Goal: Task Accomplishment & Management: Manage account settings

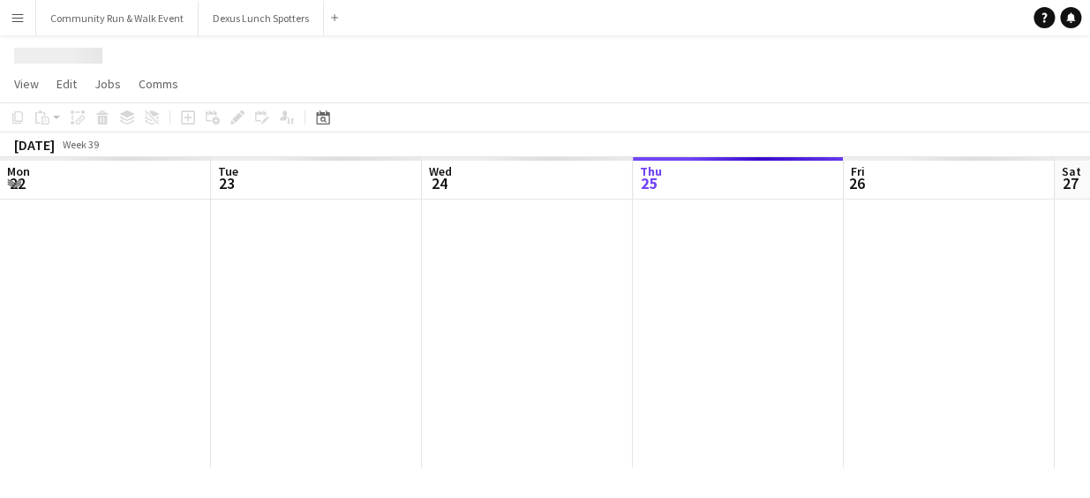
scroll to position [0, 422]
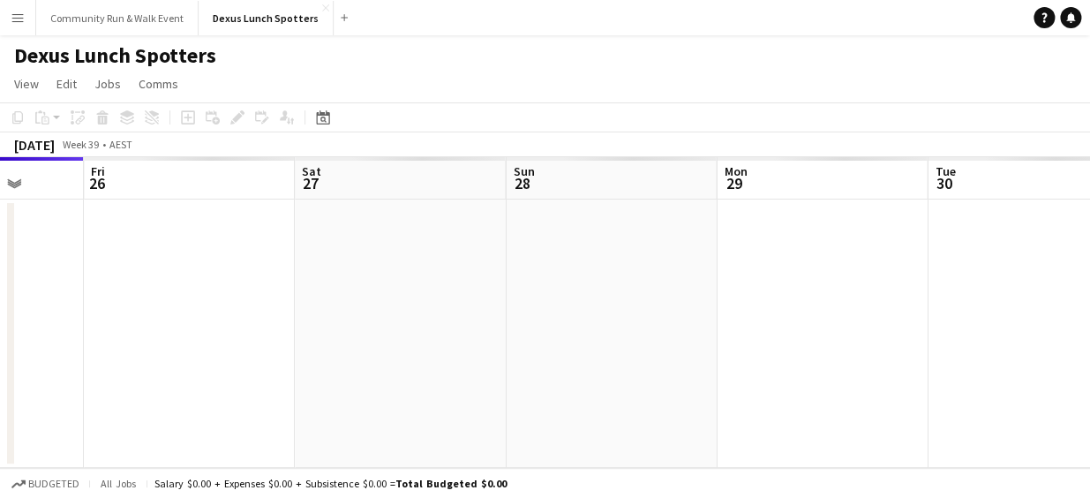
drag, startPoint x: 606, startPoint y: 334, endPoint x: 267, endPoint y: 293, distance: 341.3
click at [267, 293] on app-calendar-viewport "Mon 22 Tue 23 Wed 24 Thu 25 Fri 26 Sat 27 Sun 28 Mon 29 Tue 30 Wed 1 Thu 2" at bounding box center [545, 312] width 1090 height 311
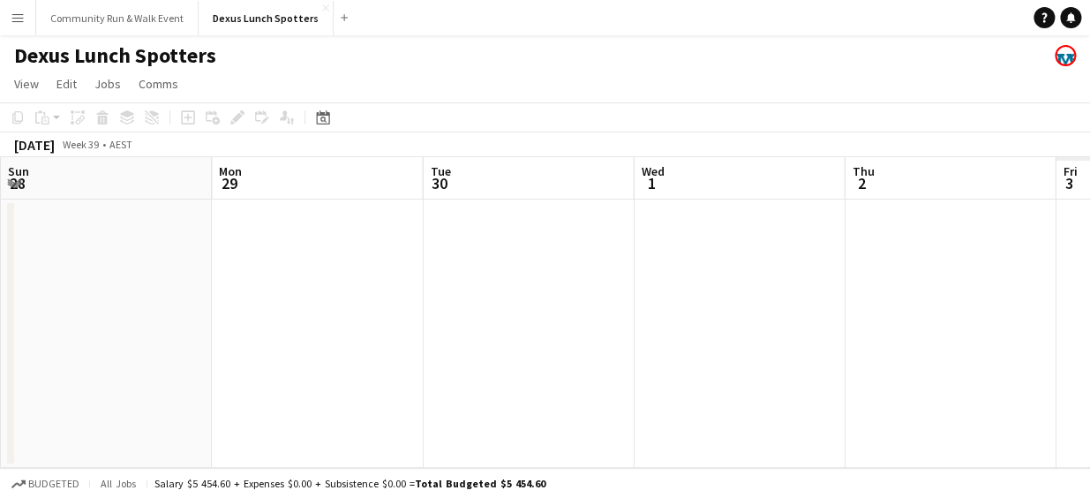
drag, startPoint x: 607, startPoint y: 324, endPoint x: 177, endPoint y: 222, distance: 441.8
click at [177, 222] on app-calendar-viewport "Wed 24 Thu 25 Fri 26 Sat 27 Sun 28 Mon 29 Tue 30 Wed 1 Thu 2 Fri 3 Sat 4" at bounding box center [545, 312] width 1090 height 311
click at [324, 114] on icon "Date picker" at bounding box center [323, 117] width 14 height 14
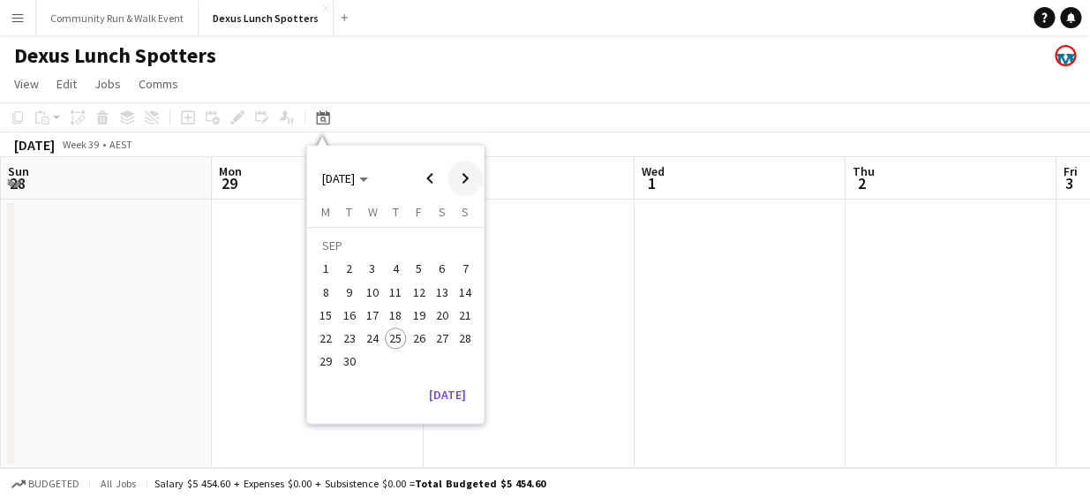
click at [455, 179] on span "Next month" at bounding box center [464, 178] width 35 height 35
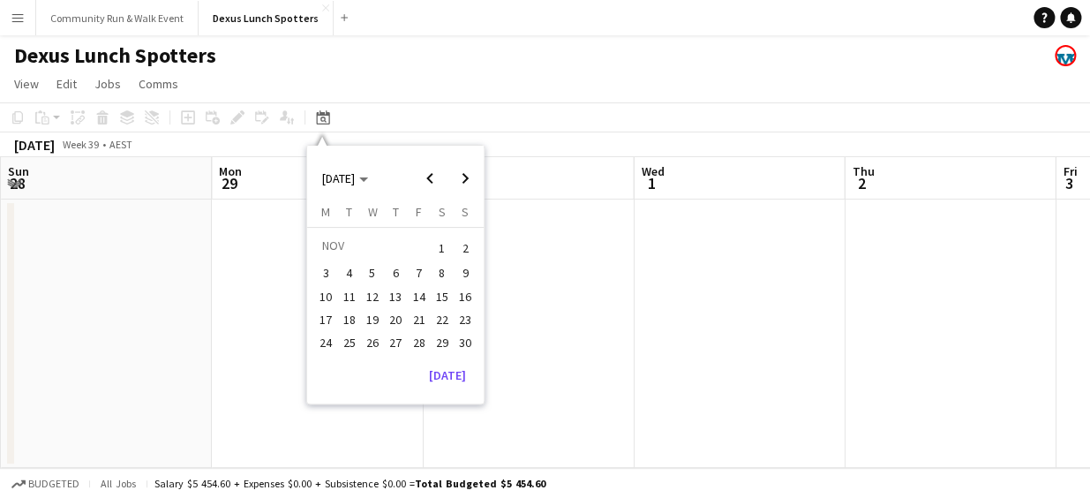
click at [465, 297] on span "16" at bounding box center [465, 296] width 21 height 21
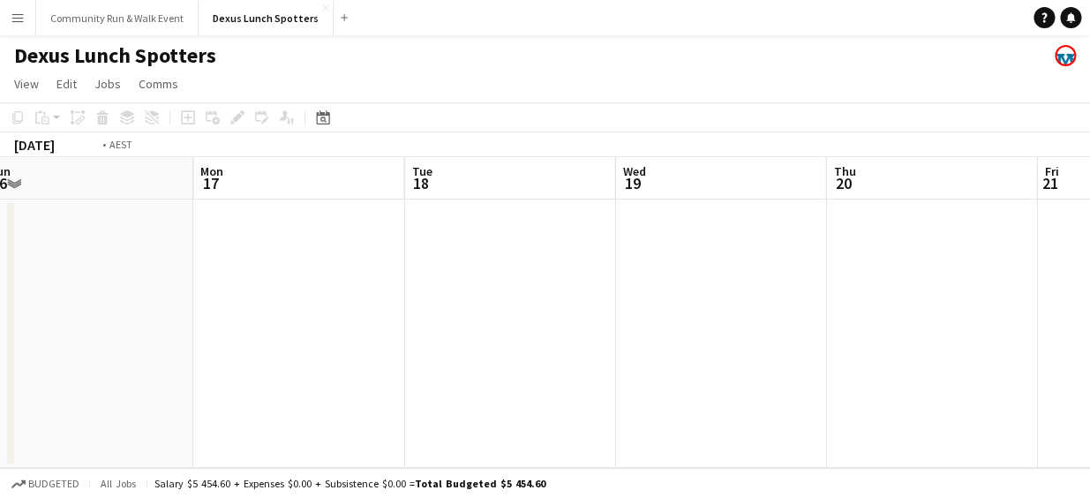
drag, startPoint x: 841, startPoint y: 375, endPoint x: 125, endPoint y: 281, distance: 722.0
click at [125, 281] on app-calendar-viewport "Wed 12 Thu 13 Fri 14 Sat 15 Sun 16 Mon 17 Tue 18 Wed 19 Thu 20 Fri 21 Sat 22" at bounding box center [545, 312] width 1090 height 311
drag, startPoint x: 611, startPoint y: 280, endPoint x: 9, endPoint y: 289, distance: 602.0
click at [9, 289] on div "Sun 16 Mon 17 Tue 18 Wed 19 Thu 20 Fri 21 Sat 22 Sun 23 Mon 24 Tue 25 Wed 26" at bounding box center [545, 312] width 1090 height 311
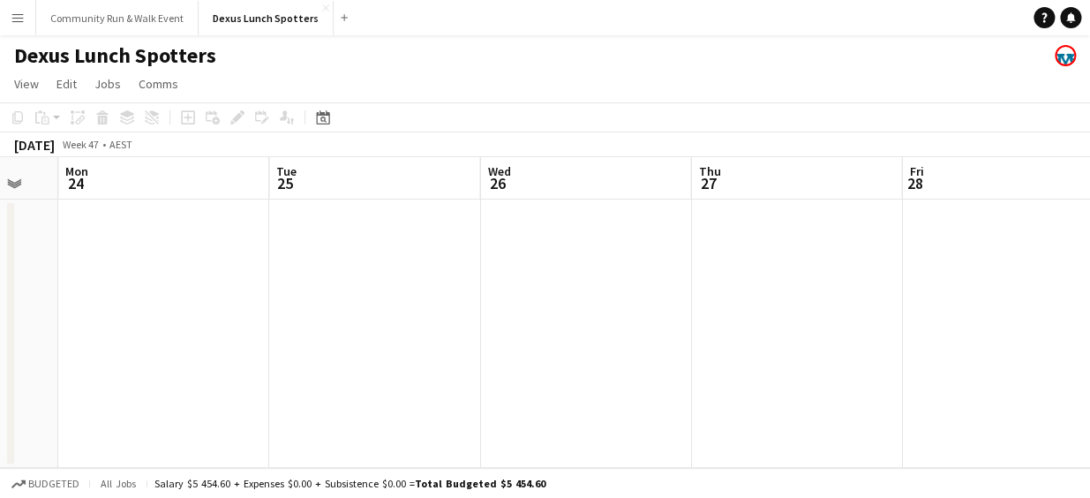
drag, startPoint x: 765, startPoint y: 293, endPoint x: 210, endPoint y: 283, distance: 555.2
click at [210, 283] on app-calendar-viewport "Thu 20 Fri 21 Sat 22 Sun 23 Mon 24 Tue 25 Wed 26 Thu 27 Fri 28 Sat 29 Sun 30" at bounding box center [545, 312] width 1090 height 311
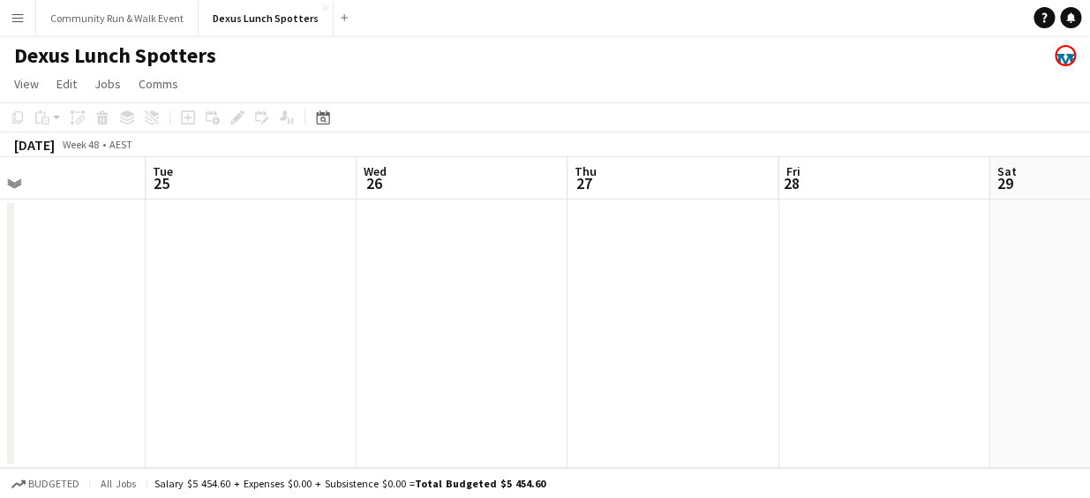
drag, startPoint x: 757, startPoint y: 387, endPoint x: 194, endPoint y: 316, distance: 567.6
click at [194, 316] on app-calendar-viewport "Sat 22 Sun 23 Mon 24 Tue 25 Wed 26 Thu 27 Fri 28 Sat 29 Sun 30 Mon 1 Tue 2" at bounding box center [545, 312] width 1090 height 311
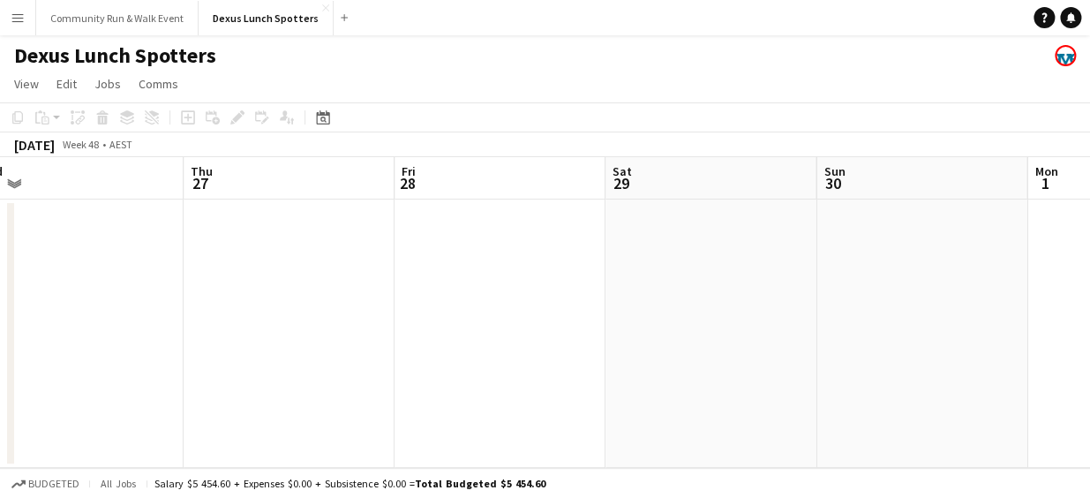
drag, startPoint x: 830, startPoint y: 277, endPoint x: 888, endPoint y: 224, distance: 78.1
click at [888, 224] on app-calendar-viewport "Mon 24 Tue 25 Wed 26 Thu 27 Fri 28 Sat 29 Sun 30 Mon 1 Tue 2 Wed 3 Thu 4" at bounding box center [545, 312] width 1090 height 311
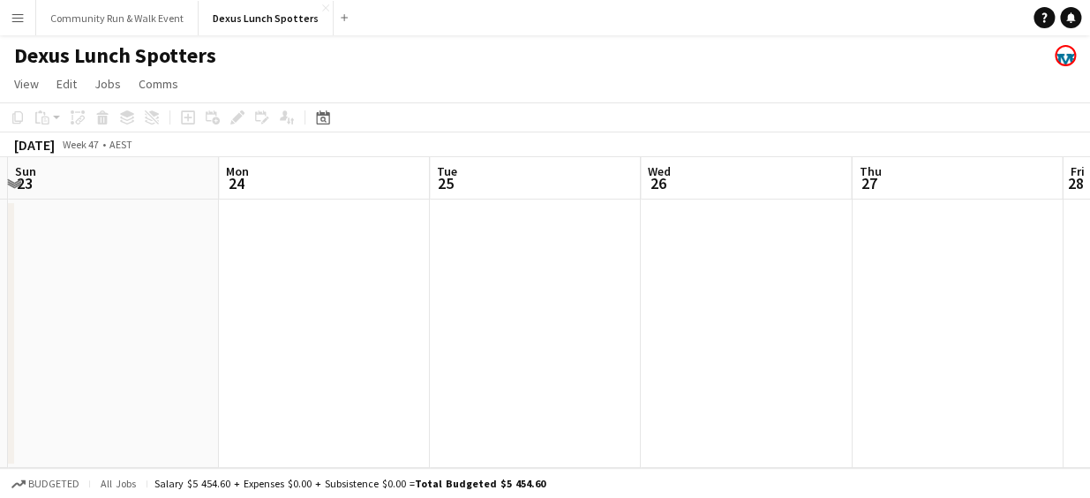
drag, startPoint x: 302, startPoint y: 232, endPoint x: 1025, endPoint y: 217, distance: 723.0
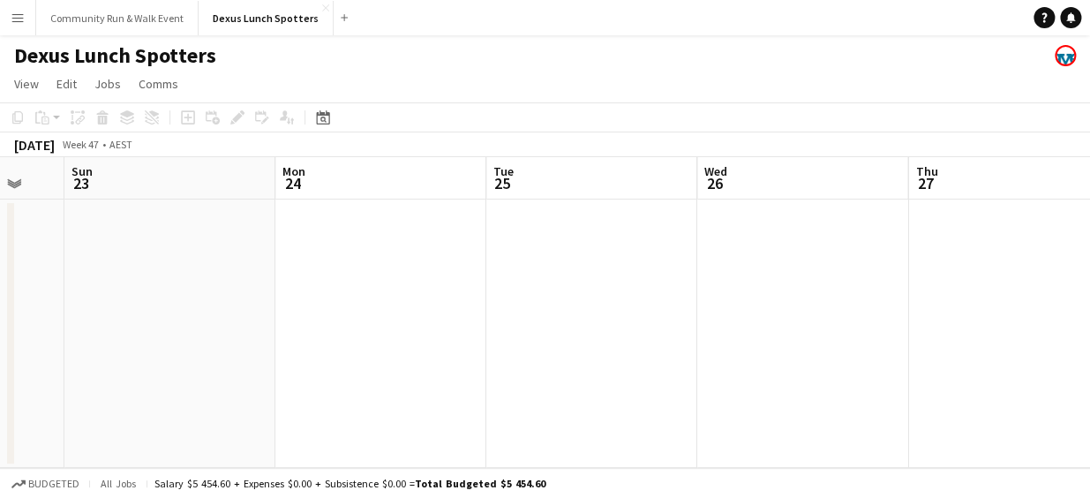
click at [1025, 217] on app-calendar-viewport "Fri 21 Sat 22 Sun 23 Mon 24 Tue 25 Wed 26 Thu 27 Fri 28 Sat 29 Sun 30 Mon 1" at bounding box center [545, 312] width 1090 height 311
drag, startPoint x: 447, startPoint y: 256, endPoint x: 1065, endPoint y: 335, distance: 622.9
click at [1065, 335] on app-calendar-viewport "Thu 20 Fri 21 Sat 22 Sun 23 Mon 24 Tue 25 Wed 26 Thu 27 Fri 28 Sat 29 Sun 30" at bounding box center [545, 312] width 1090 height 311
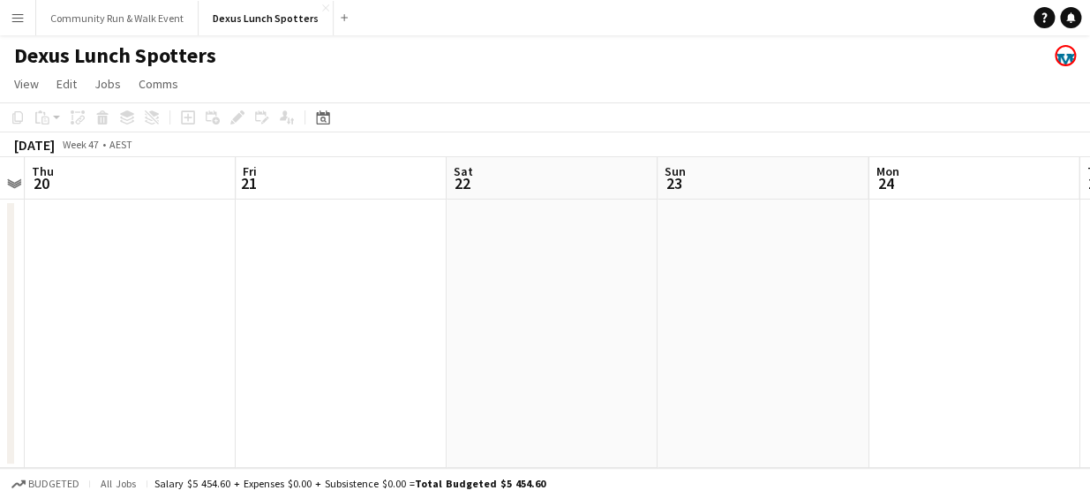
drag, startPoint x: 518, startPoint y: 353, endPoint x: 706, endPoint y: 380, distance: 190.0
click at [706, 380] on app-calendar-viewport "Tue 18 Wed 19 Thu 20 Fri 21 Sat 22 Sun 23 Mon 24 Tue 25 Wed 26 Thu 27 Fri 28" at bounding box center [545, 312] width 1090 height 311
click at [137, 14] on button "Community Run & Walk Event Close" at bounding box center [117, 18] width 162 height 34
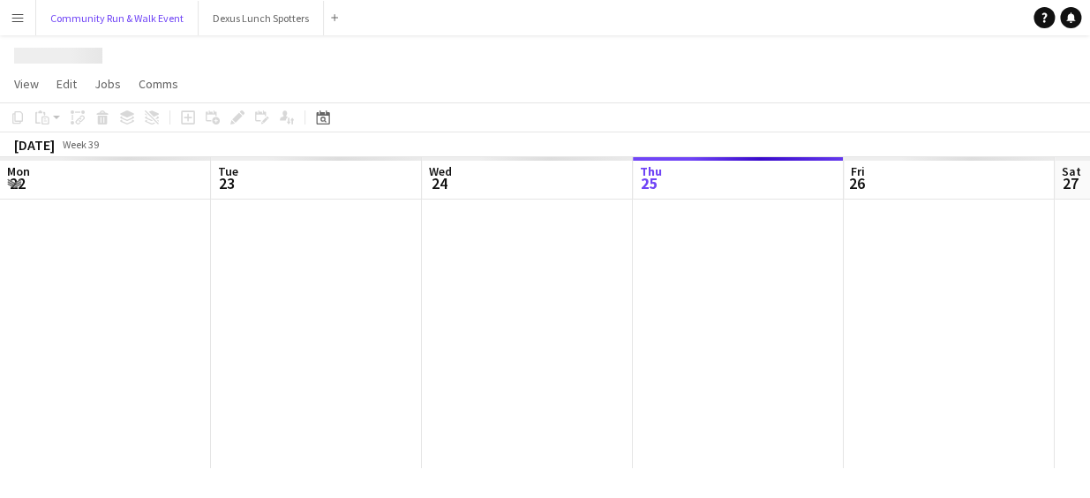
scroll to position [0, 422]
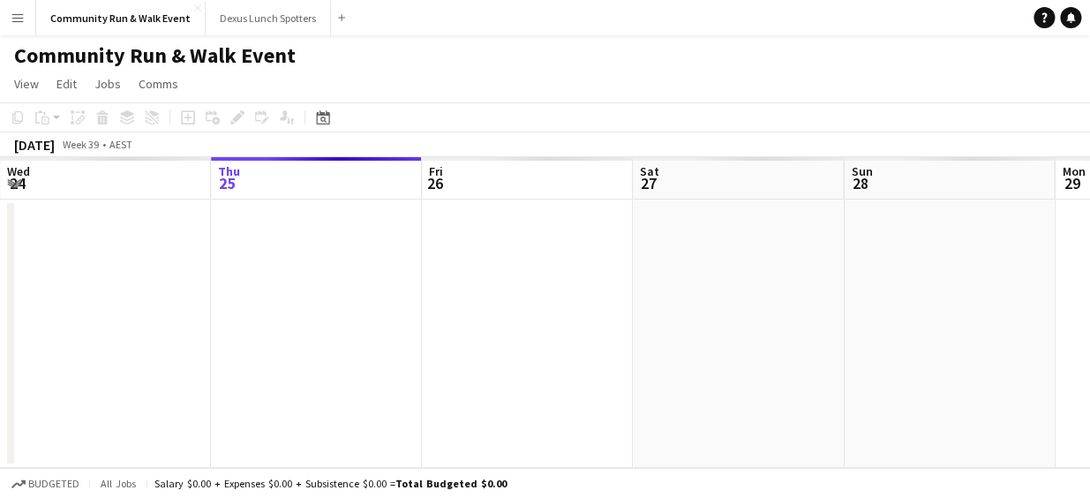
click at [310, 120] on div "Date picker SEP 2025 SEP 2025 Monday M Tuesday T Wednesday W Thursday T Friday …" at bounding box center [317, 117] width 40 height 21
click at [323, 118] on icon "Date picker" at bounding box center [323, 117] width 14 height 14
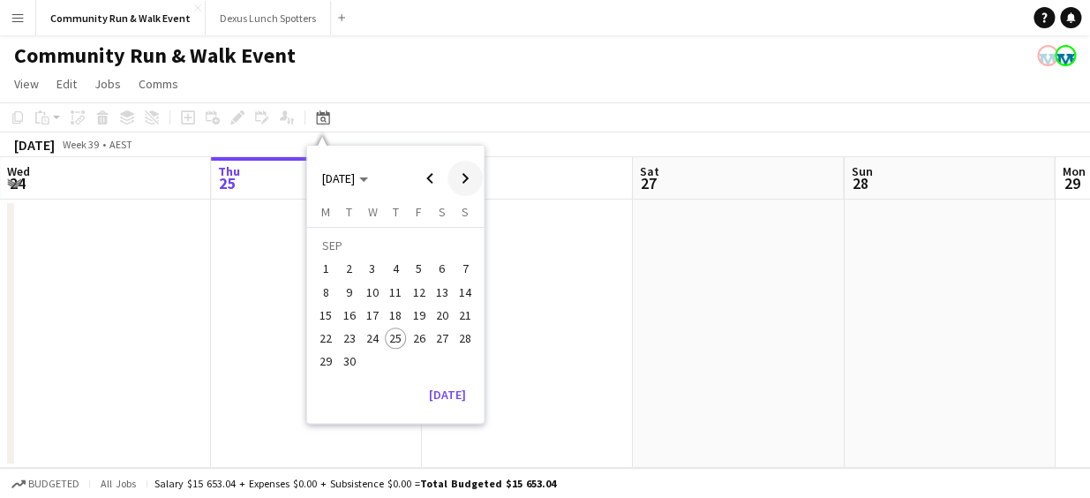
click at [470, 170] on span "Next month" at bounding box center [464, 178] width 35 height 35
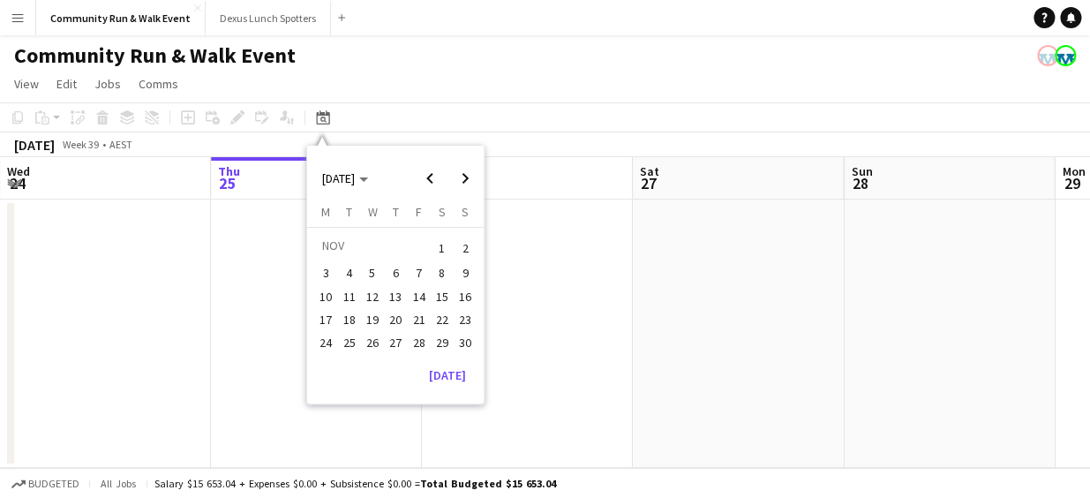
click at [470, 292] on span "16" at bounding box center [465, 296] width 21 height 21
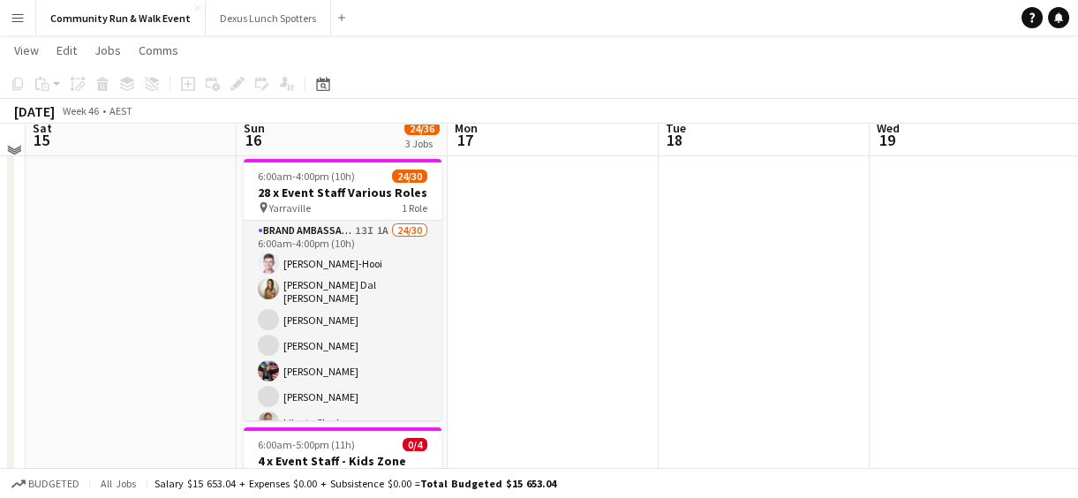
scroll to position [230, 0]
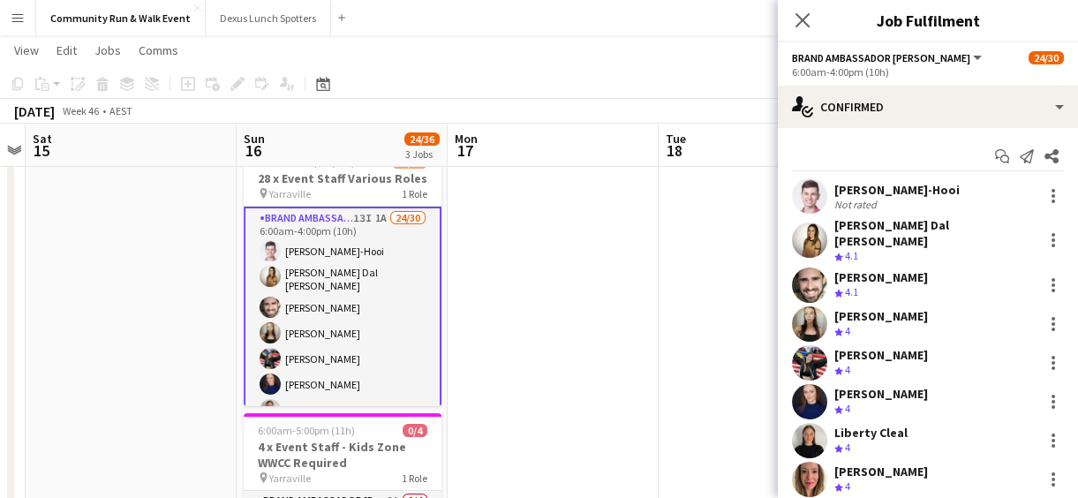
drag, startPoint x: 1064, startPoint y: 179, endPoint x: 1068, endPoint y: 195, distance: 16.3
click at [1068, 195] on mat-expansion-panel "check Confirmed Start chat Send notification Share Marlon Dance-Hooi Not rated …" at bounding box center [928, 313] width 300 height 370
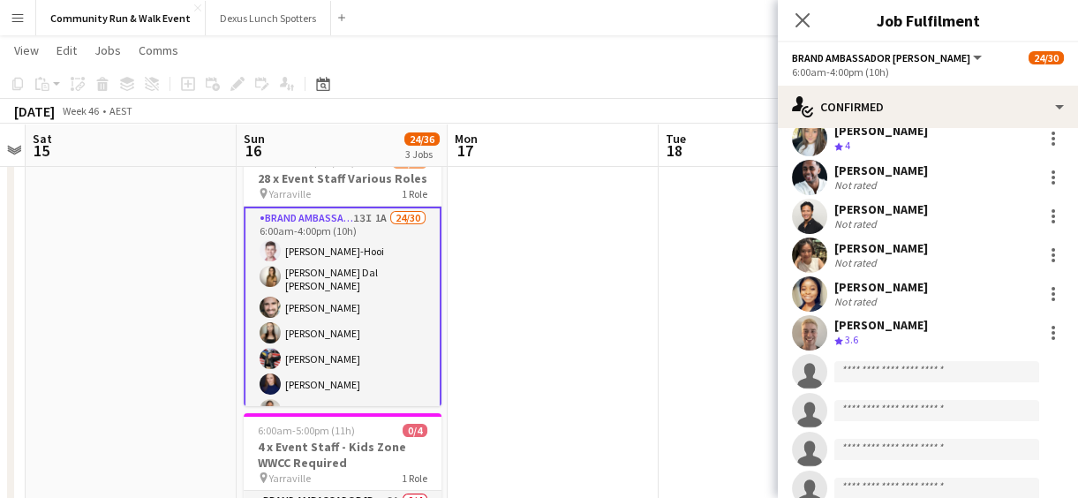
scroll to position [770, 0]
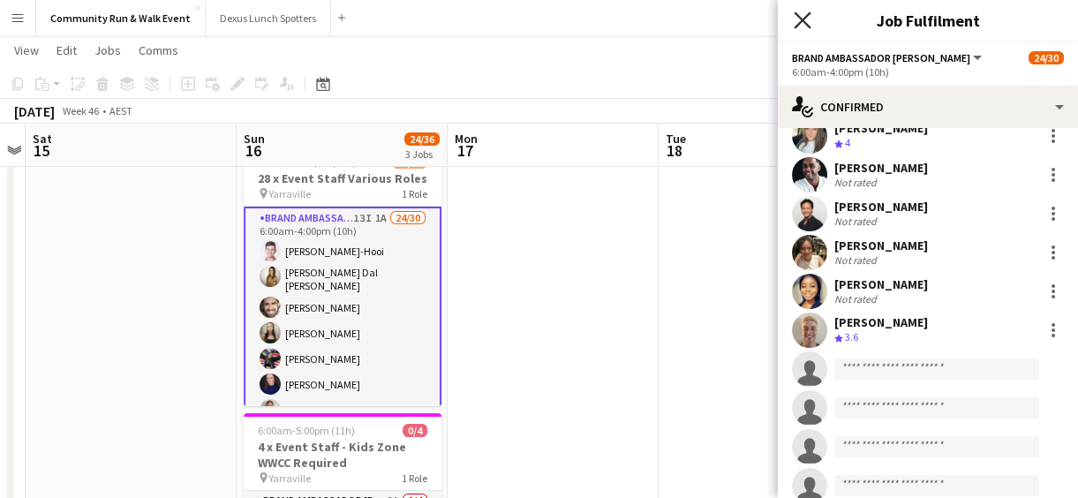
click at [802, 26] on icon "Close pop-in" at bounding box center [801, 19] width 17 height 17
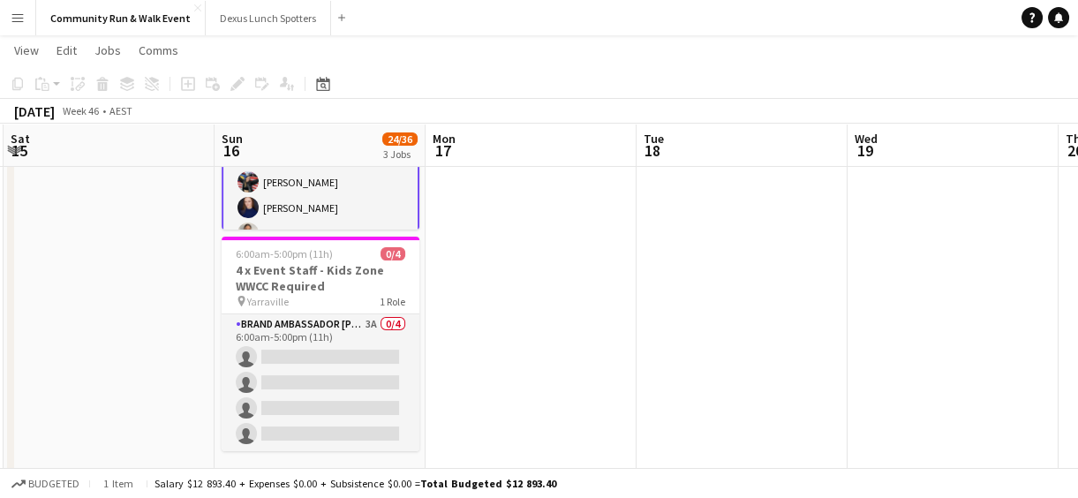
scroll to position [0, 632]
drag, startPoint x: 1073, startPoint y: 420, endPoint x: 1048, endPoint y: 214, distance: 208.0
click at [1048, 214] on app-calendar-viewport "Wed 12 Thu 13 Fri 14 Sat 15 Sun 16 24/36 3 Jobs Mon 17 Tue 18 Wed 19 Thu 20 Fri…" at bounding box center [539, 75] width 1078 height 827
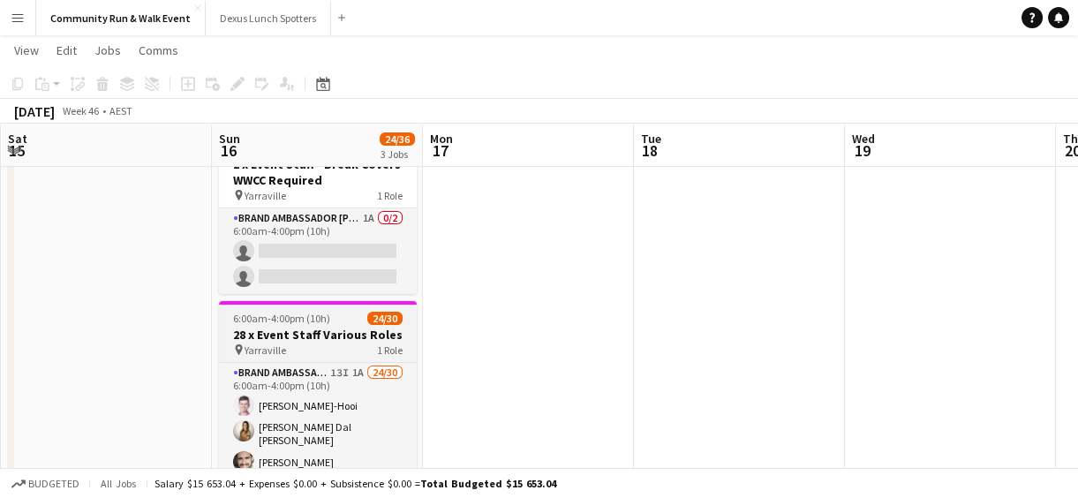
click at [294, 335] on h3 "28 x Event Staff Various Roles" at bounding box center [318, 335] width 198 height 16
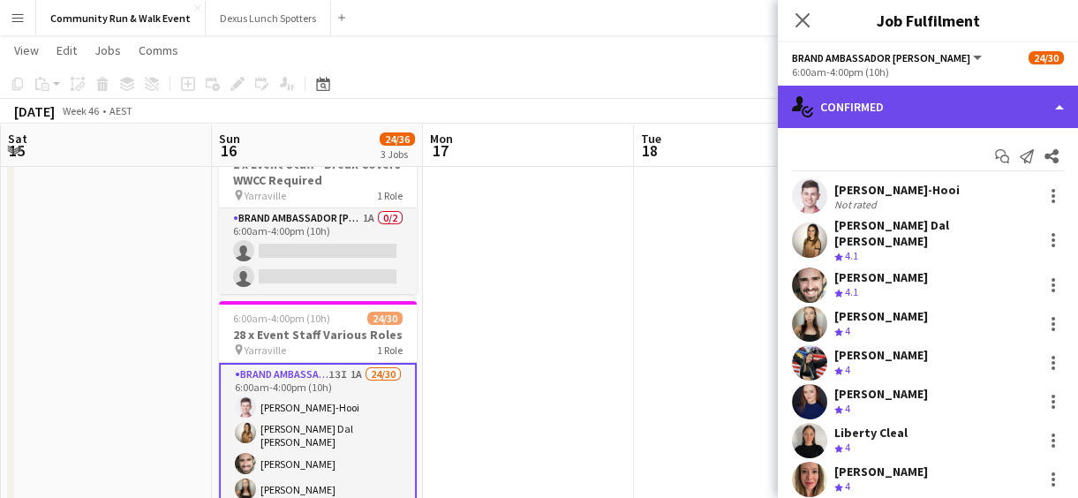
click at [888, 122] on div "single-neutral-actions-check-2 Confirmed" at bounding box center [928, 107] width 300 height 42
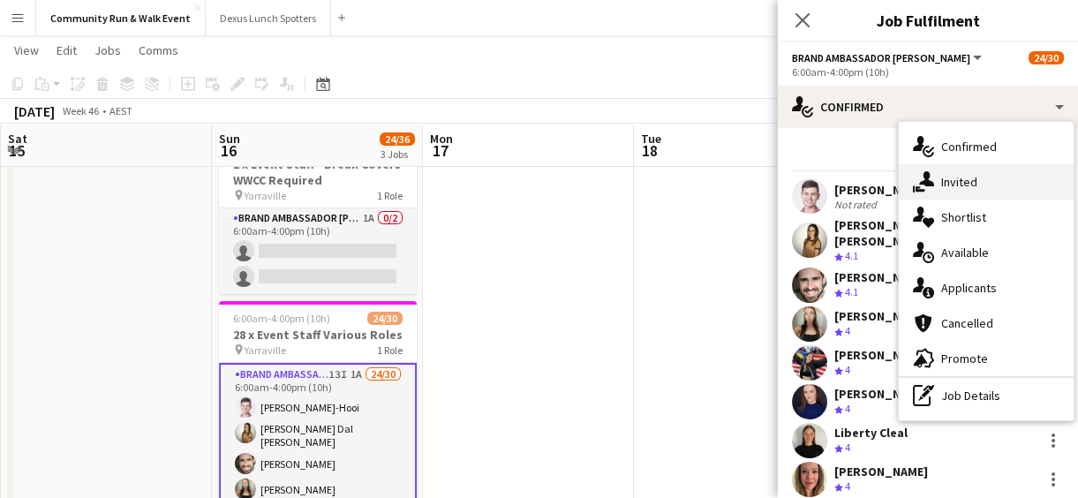
click at [957, 177] on span "Invited" at bounding box center [959, 182] width 36 height 16
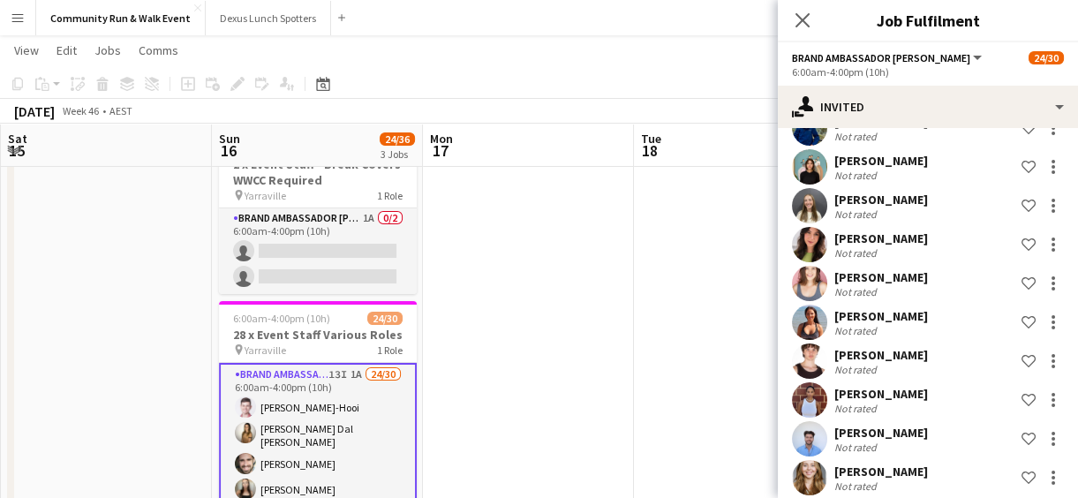
scroll to position [291, 0]
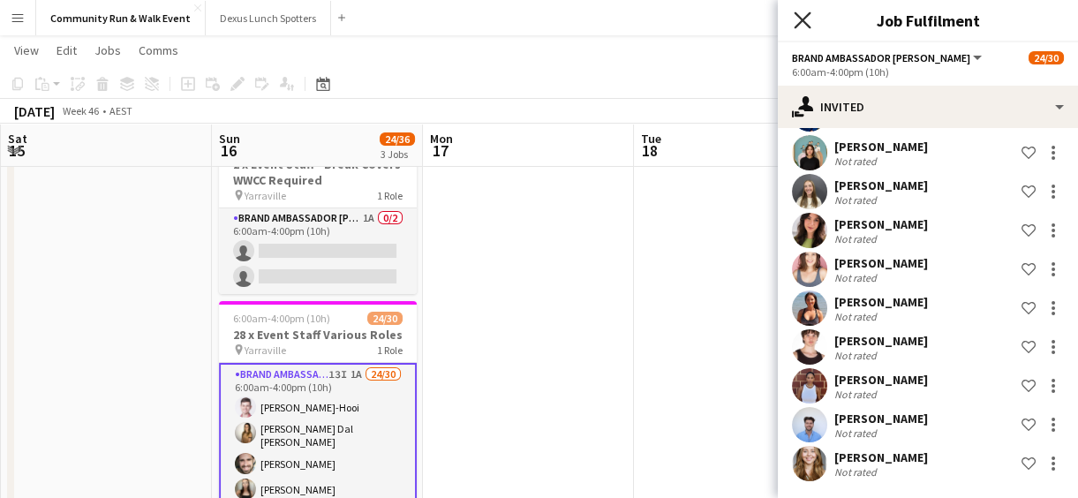
click at [800, 26] on icon "Close pop-in" at bounding box center [801, 19] width 17 height 17
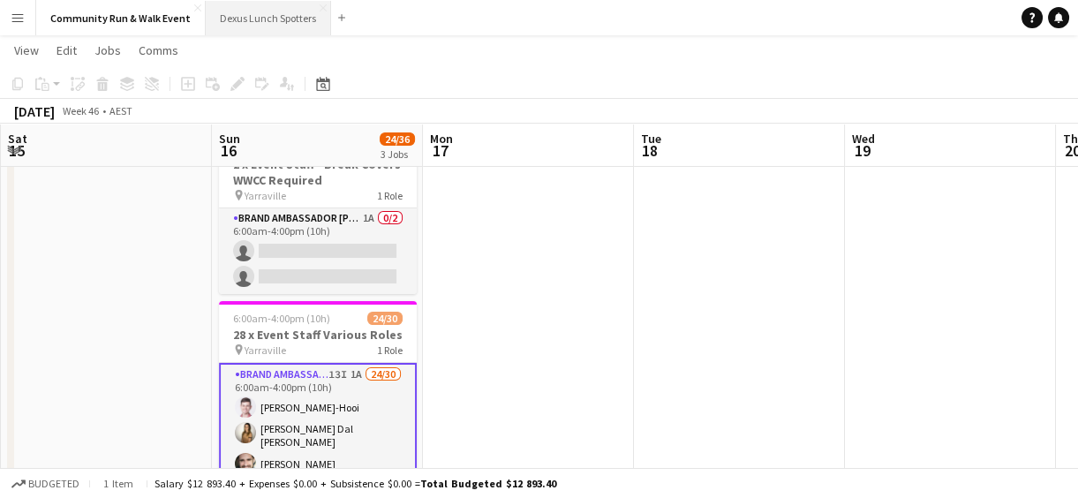
click at [243, 13] on button "Dexus Lunch Spotters Close" at bounding box center [268, 18] width 125 height 34
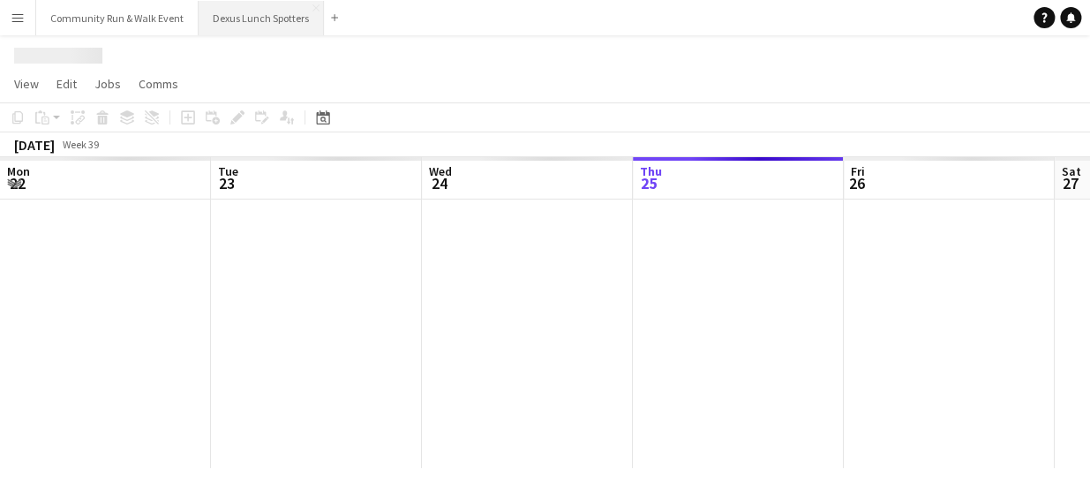
scroll to position [0, 422]
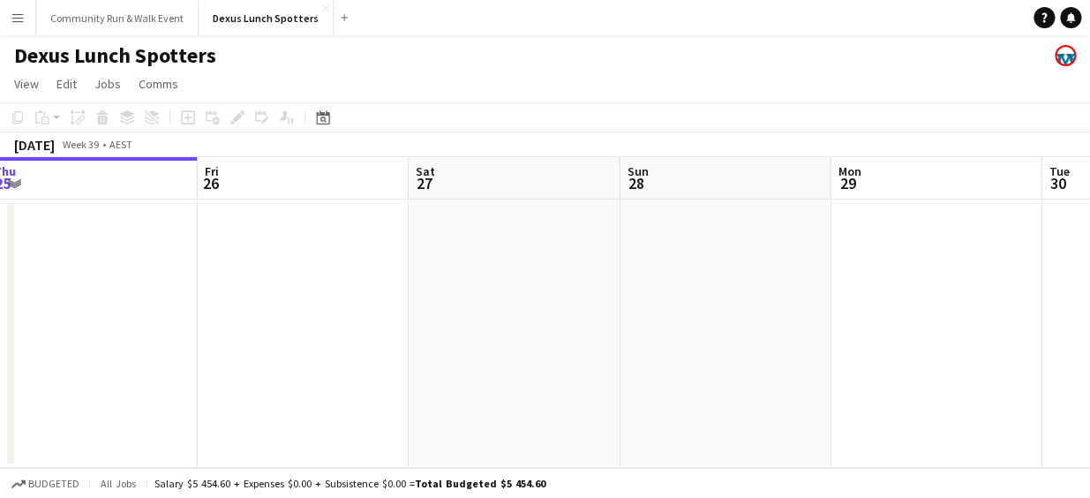
drag, startPoint x: 684, startPoint y: 331, endPoint x: 280, endPoint y: 260, distance: 410.3
click at [280, 260] on app-calendar-viewport "Mon 22 Tue 23 Wed 24 Thu 25 Fri 26 Sat 27 Sun 28 Mon 29 Tue 30 Wed 1 Thu 2" at bounding box center [545, 312] width 1090 height 311
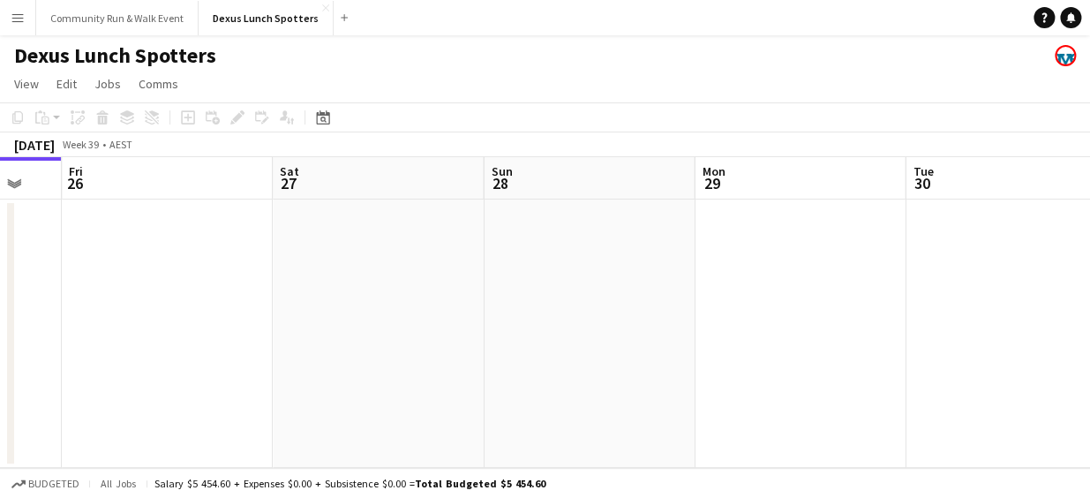
drag, startPoint x: 998, startPoint y: 349, endPoint x: 387, endPoint y: 185, distance: 632.4
click at [387, 185] on app-calendar-viewport "Mon 22 Tue 23 Wed 24 Thu 25 Fri 26 Sat 27 Sun 28 Mon 29 Tue 30 Wed 1 Thu 2" at bounding box center [545, 312] width 1090 height 311
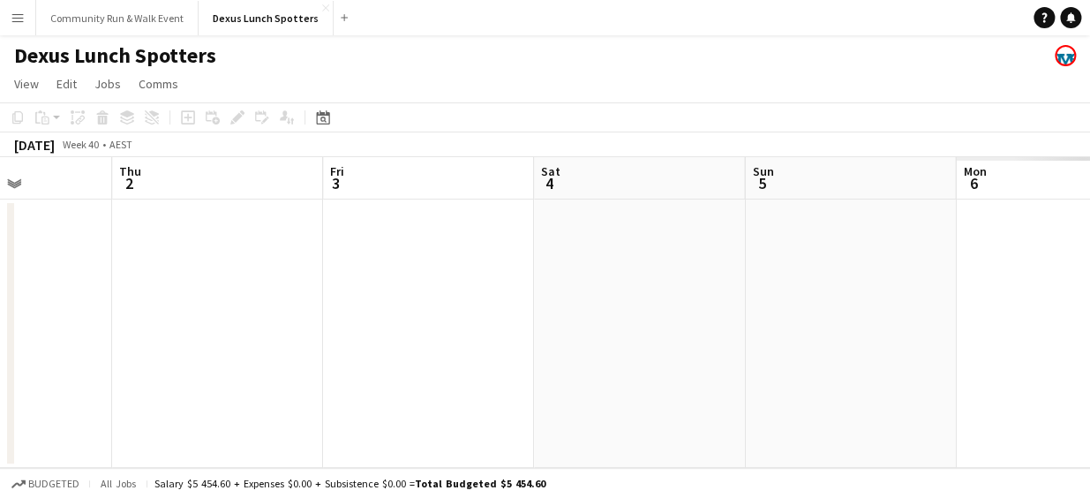
drag, startPoint x: 939, startPoint y: 260, endPoint x: 427, endPoint y: 212, distance: 514.2
click at [324, 222] on app-calendar-viewport "Mon 29 Tue 30 Wed 1 Thu 2 Fri 3 Sat 4 Sun 5 Mon 6 Tue 7 Wed 8 Thu 9" at bounding box center [545, 312] width 1090 height 311
drag, startPoint x: 817, startPoint y: 222, endPoint x: 232, endPoint y: 229, distance: 585.2
click at [232, 229] on app-calendar-viewport "Wed 1 Thu 2 Fri 3 Sat 4 Sun 5 Mon 6 Tue 7 Wed 8 Thu 9 Fri 10 Sat 11" at bounding box center [545, 312] width 1090 height 311
drag, startPoint x: 883, startPoint y: 364, endPoint x: 239, endPoint y: 374, distance: 644.4
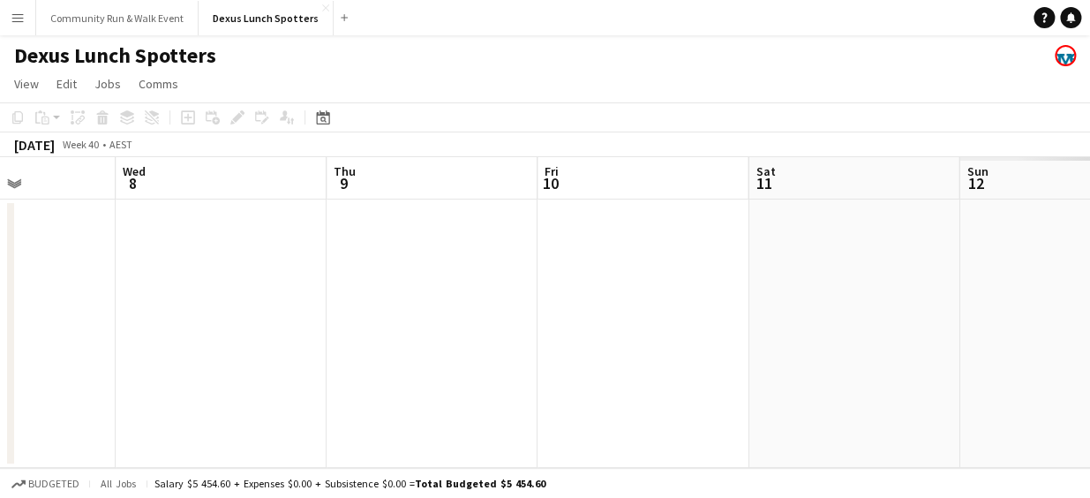
click at [239, 374] on app-calendar-viewport "Sun 5 Mon 6 Tue 7 Wed 8 Thu 9 Fri 10 Sat 11 Sun 12 Mon 13 Tue 14 Wed 15" at bounding box center [545, 312] width 1090 height 311
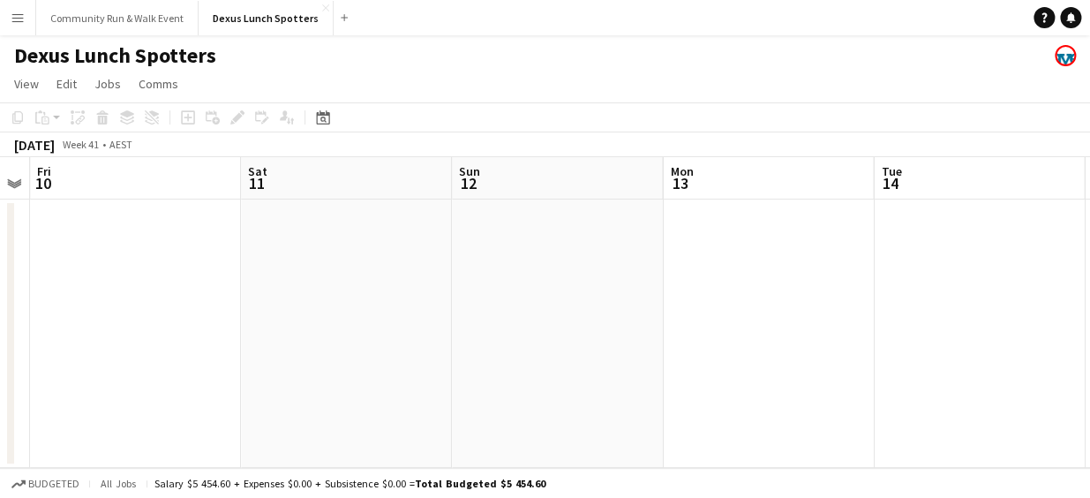
drag, startPoint x: 539, startPoint y: 423, endPoint x: 53, endPoint y: 402, distance: 486.7
click at [53, 402] on app-calendar-viewport "Tue 7 Wed 8 Thu 9 Fri 10 Sat 11 Sun 12 Mon 13 Tue 14 Wed 15 Thu 16 Fri 17" at bounding box center [545, 312] width 1090 height 311
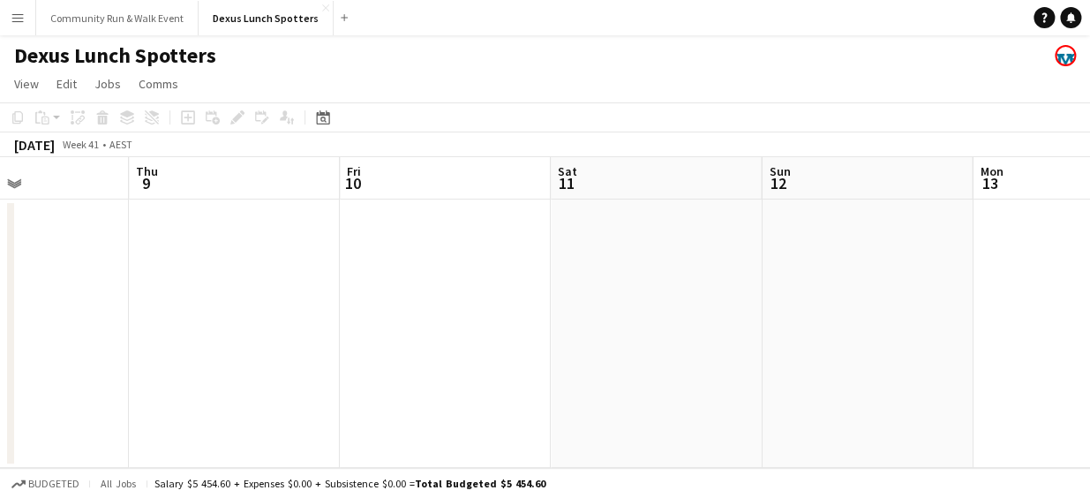
scroll to position [0, 488]
drag, startPoint x: 751, startPoint y: 421, endPoint x: 1092, endPoint y: 405, distance: 341.0
click at [1089, 405] on html "Menu Boards Boards Boards All jobs Status Workforce Workforce My Workforce Recr…" at bounding box center [545, 249] width 1090 height 498
click at [980, 340] on app-date-cell at bounding box center [883, 333] width 211 height 268
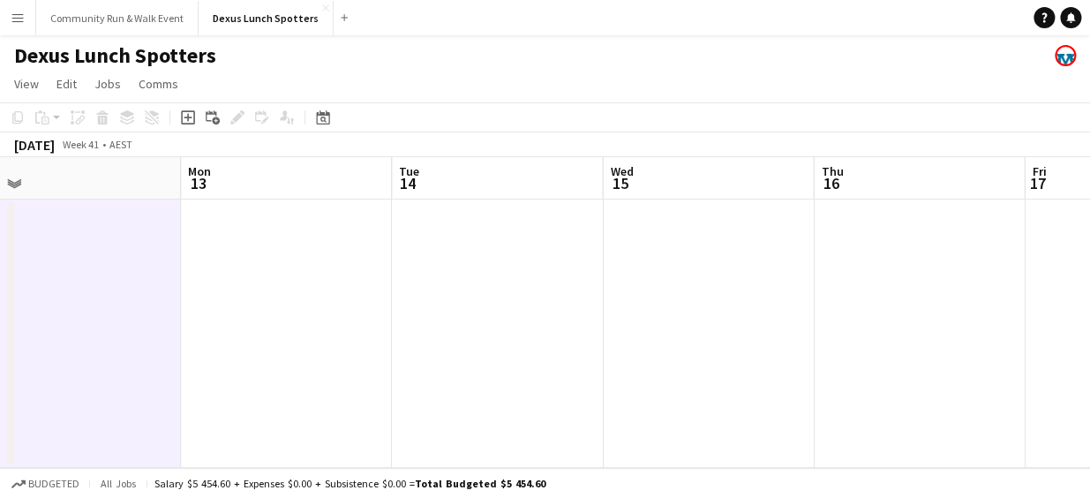
drag, startPoint x: 1007, startPoint y: 332, endPoint x: 199, endPoint y: 372, distance: 808.5
click at [199, 372] on app-calendar-viewport "Thu 9 Fri 10 Sat 11 Sun 12 Mon 13 Tue 14 Wed 15 Thu 16 Fri 17 Sat 18 Sun 19" at bounding box center [545, 312] width 1090 height 311
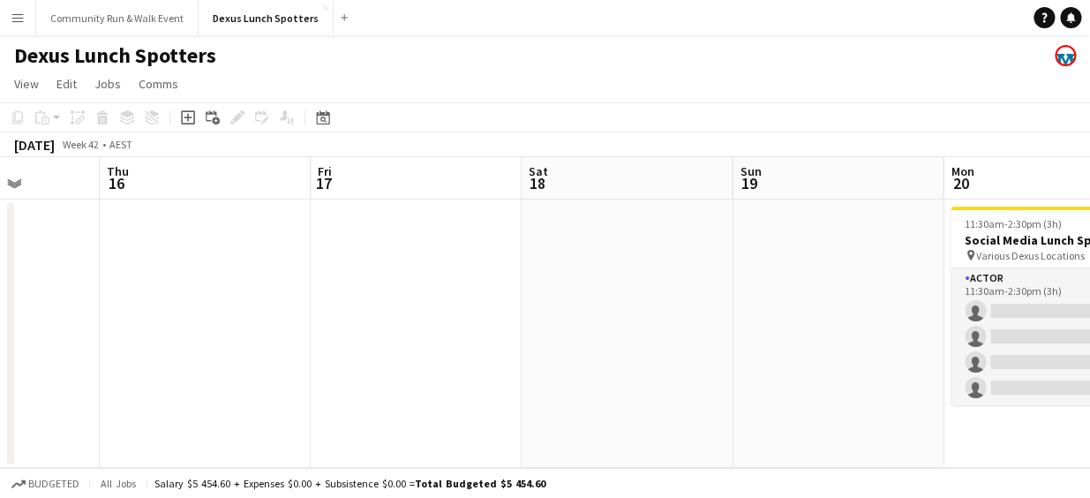
drag, startPoint x: 904, startPoint y: 334, endPoint x: 190, endPoint y: 300, distance: 714.8
click at [190, 300] on app-calendar-viewport "Mon 13 Tue 14 Wed 15 Thu 16 Fri 17 Sat 18 Sun 19 Mon 20 0/4 1 Job Tue 21 0/2 1 …" at bounding box center [545, 312] width 1090 height 311
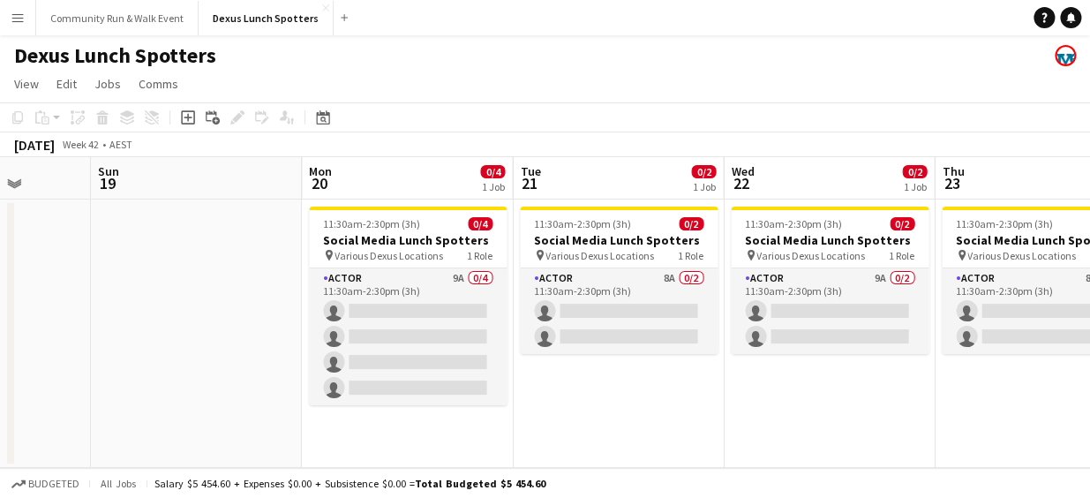
drag, startPoint x: 944, startPoint y: 365, endPoint x: 303, endPoint y: 275, distance: 647.8
click at [303, 275] on app-calendar-viewport "Wed 15 Thu 16 Fri 17 Sat 18 Sun 19 Mon 20 0/4 1 Job Tue 21 0/2 1 Job Wed 22 0/2…" at bounding box center [545, 312] width 1090 height 311
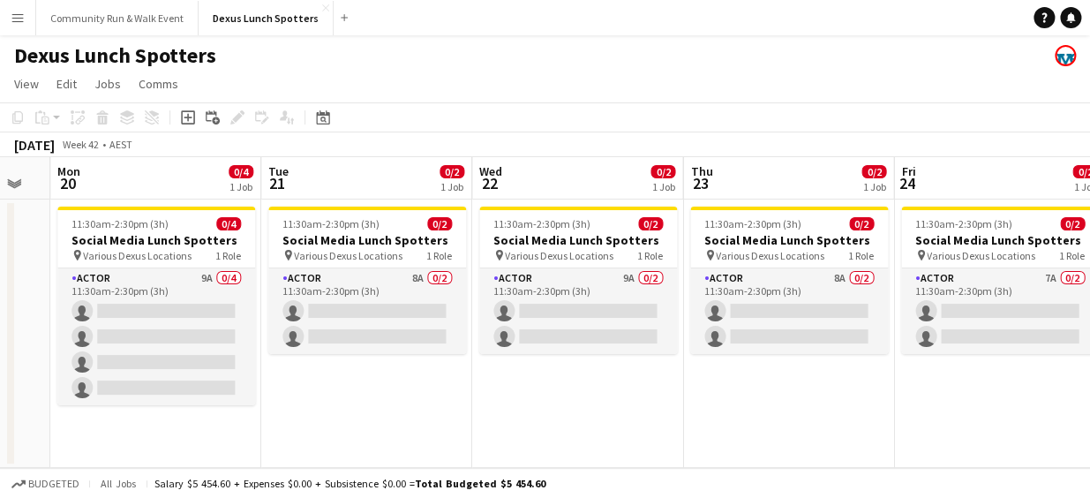
drag, startPoint x: 591, startPoint y: 405, endPoint x: 342, endPoint y: 461, distance: 255.9
click at [342, 461] on app-calendar-viewport "Fri 17 Sat 18 Sun 19 Mon 20 0/4 1 Job Tue 21 0/2 1 Job Wed 22 0/2 1 Job Thu 23 …" at bounding box center [545, 312] width 1090 height 311
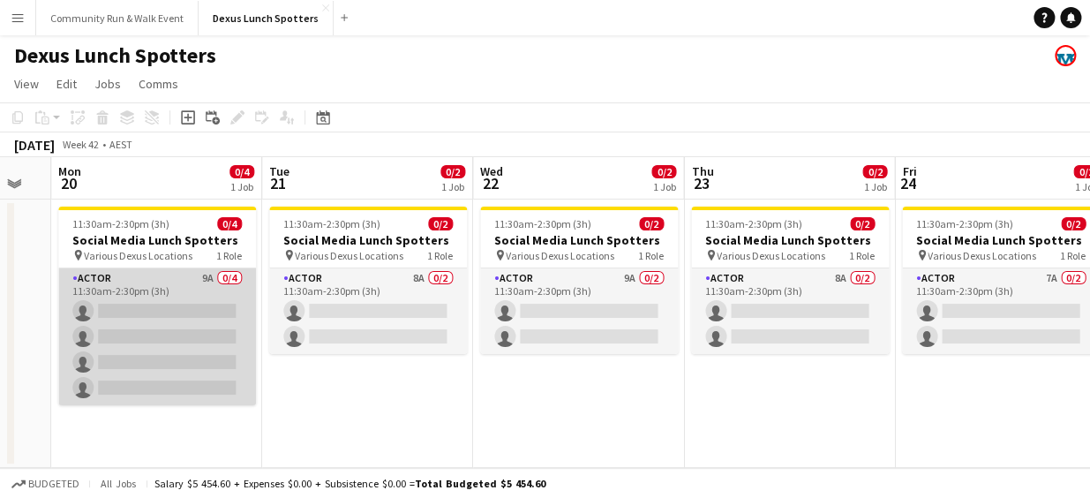
click at [94, 309] on app-card-role "Actor 9A 0/4 11:30am-2:30pm (3h) single-neutral-actions single-neutral-actions …" at bounding box center [157, 336] width 198 height 137
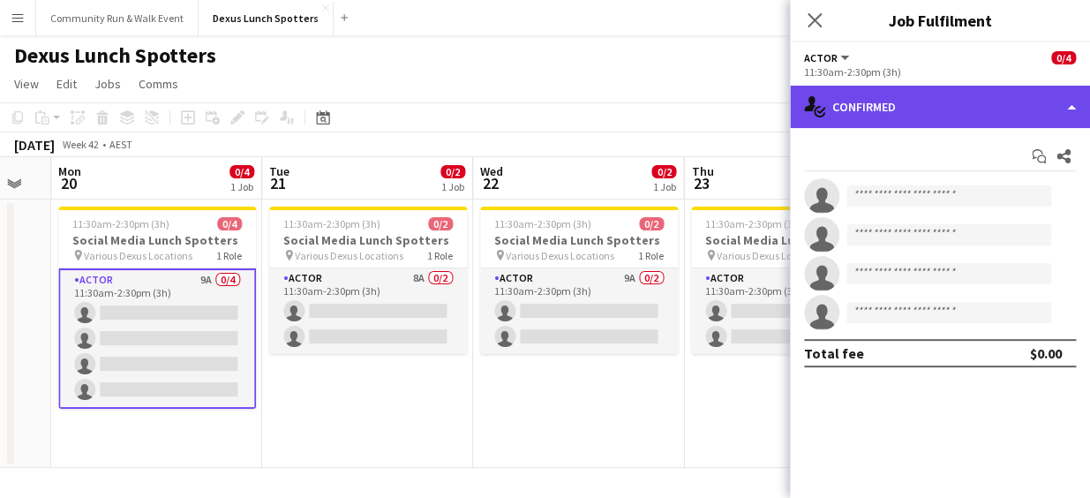
click at [846, 114] on div "single-neutral-actions-check-2 Confirmed" at bounding box center [940, 107] width 300 height 42
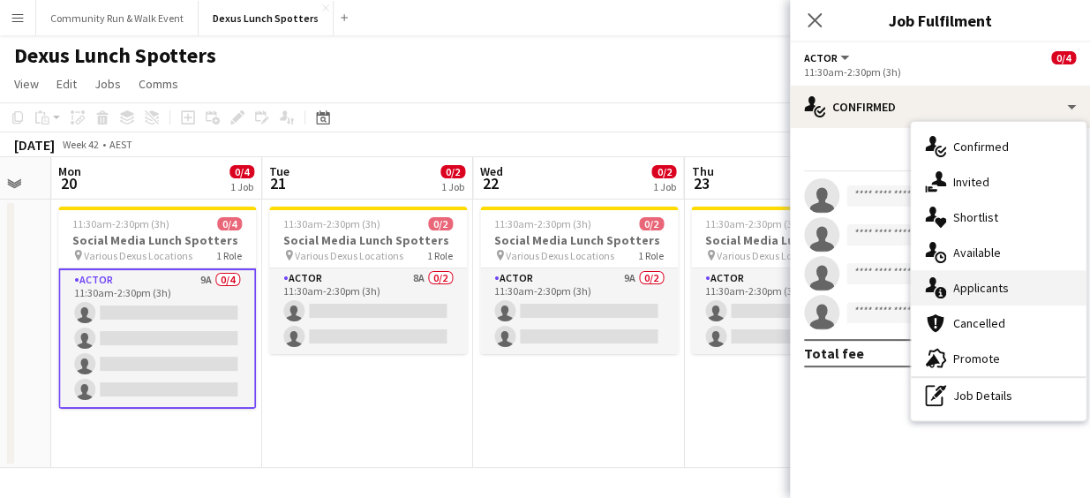
click at [982, 277] on div "single-neutral-actions-information Applicants" at bounding box center [998, 287] width 175 height 35
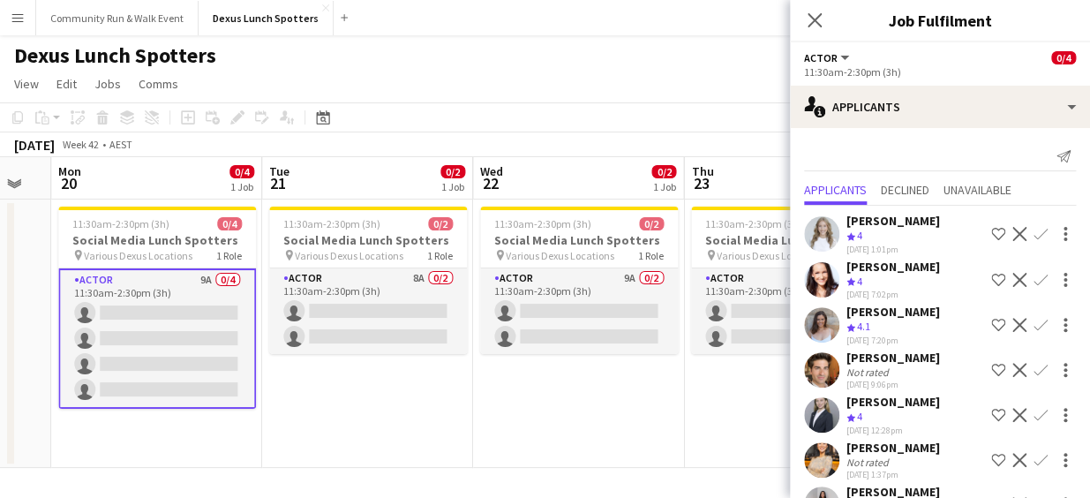
click at [828, 376] on app-user-avatar at bounding box center [821, 369] width 35 height 35
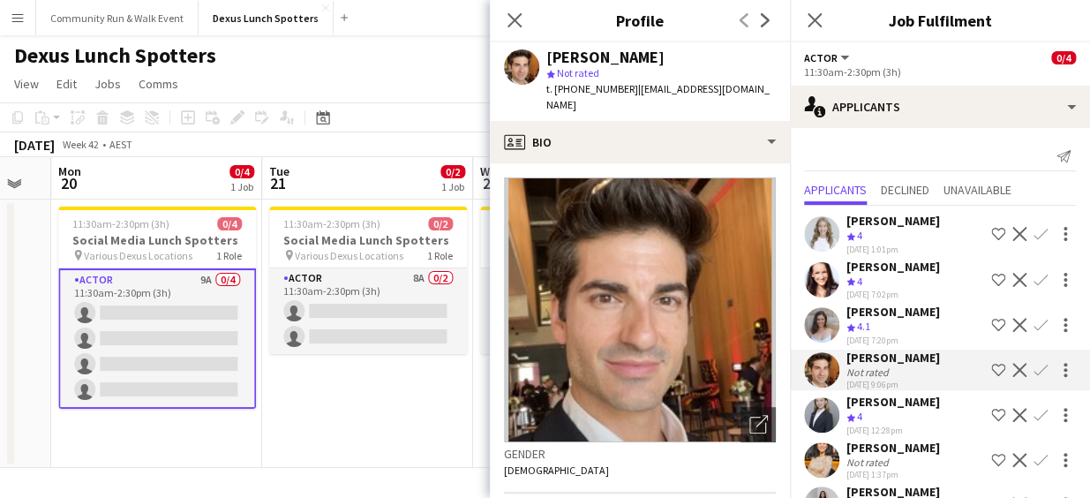
click at [849, 480] on div "18-09-2025 1:37pm" at bounding box center [893, 474] width 94 height 11
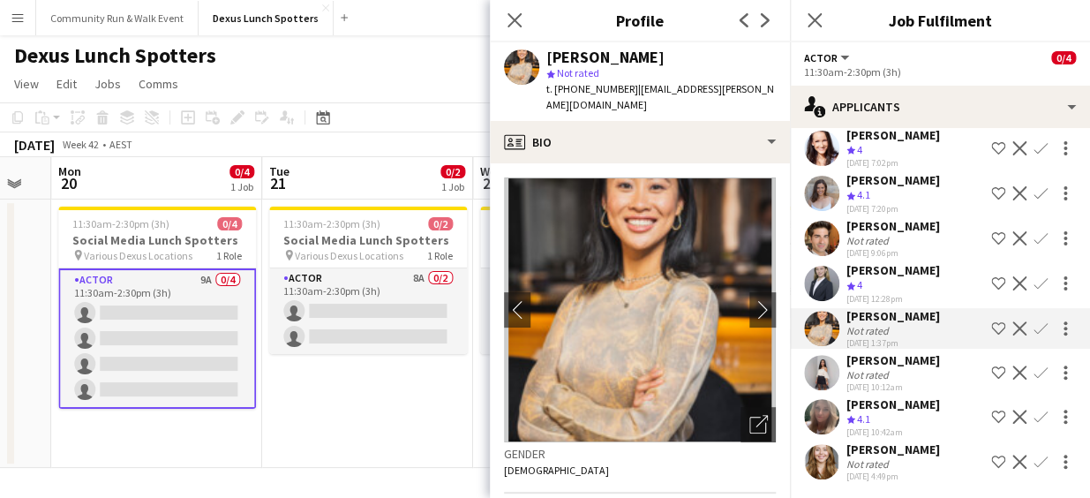
scroll to position [144, 0]
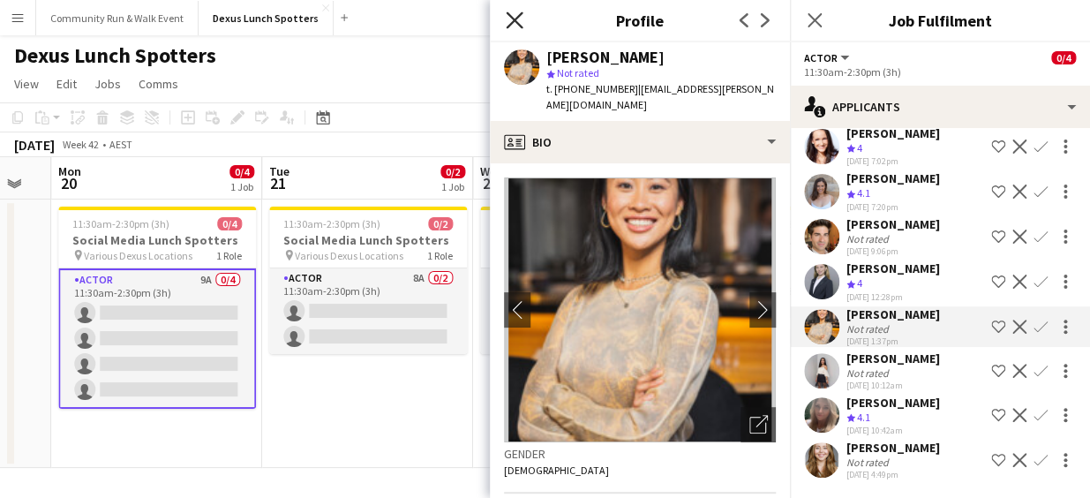
click at [511, 19] on icon "Close pop-in" at bounding box center [514, 19] width 17 height 17
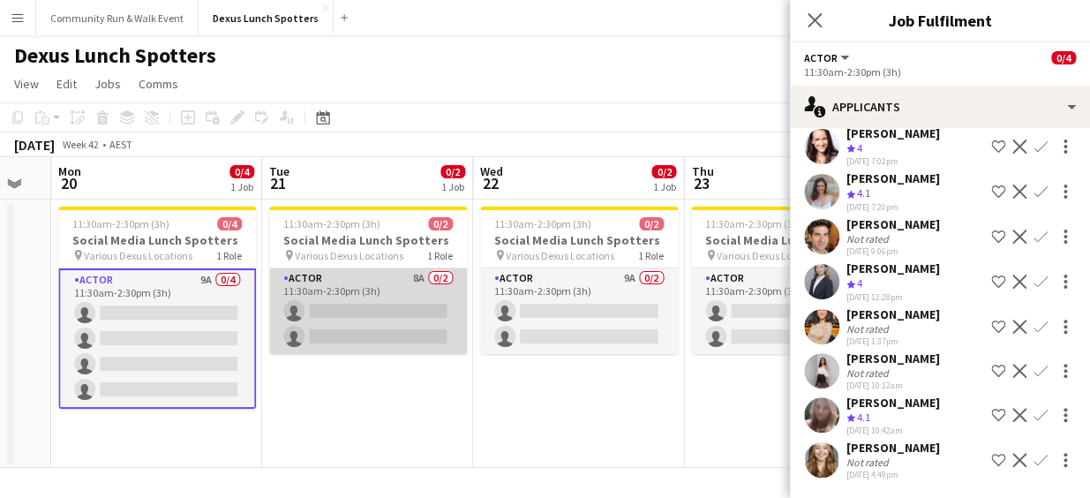
click at [349, 309] on app-card-role "Actor 8A 0/2 11:30am-2:30pm (3h) single-neutral-actions single-neutral-actions" at bounding box center [368, 311] width 198 height 86
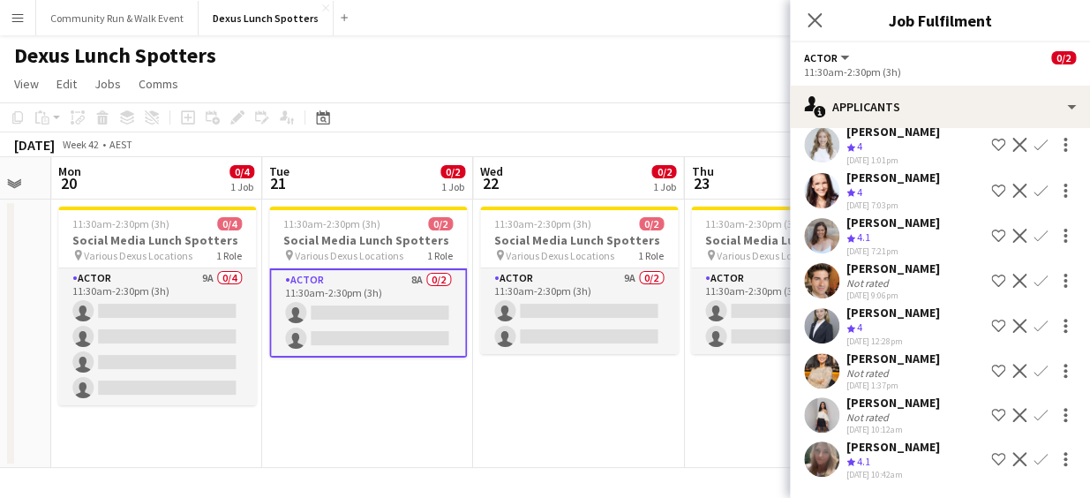
scroll to position [100, 0]
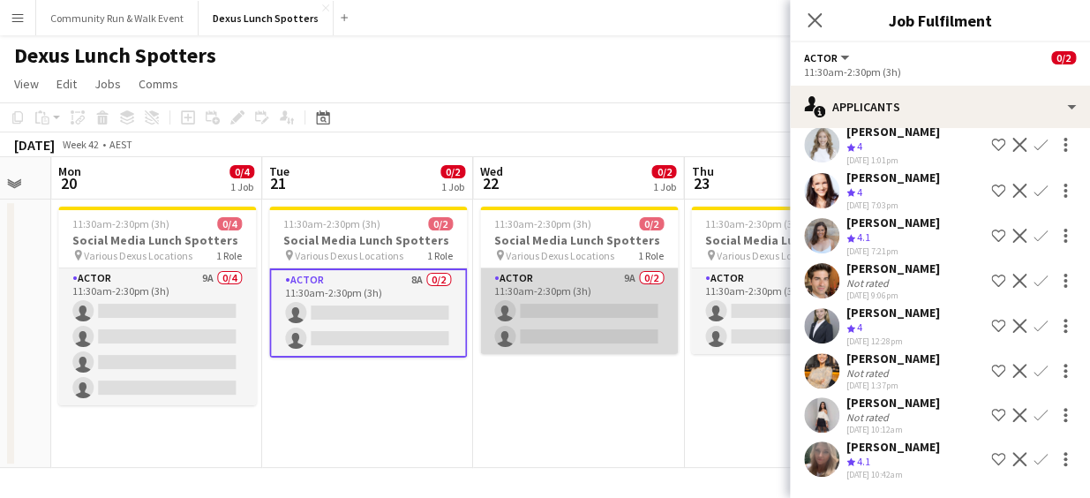
click at [558, 300] on app-card-role "Actor 9A 0/2 11:30am-2:30pm (3h) single-neutral-actions single-neutral-actions" at bounding box center [579, 311] width 198 height 86
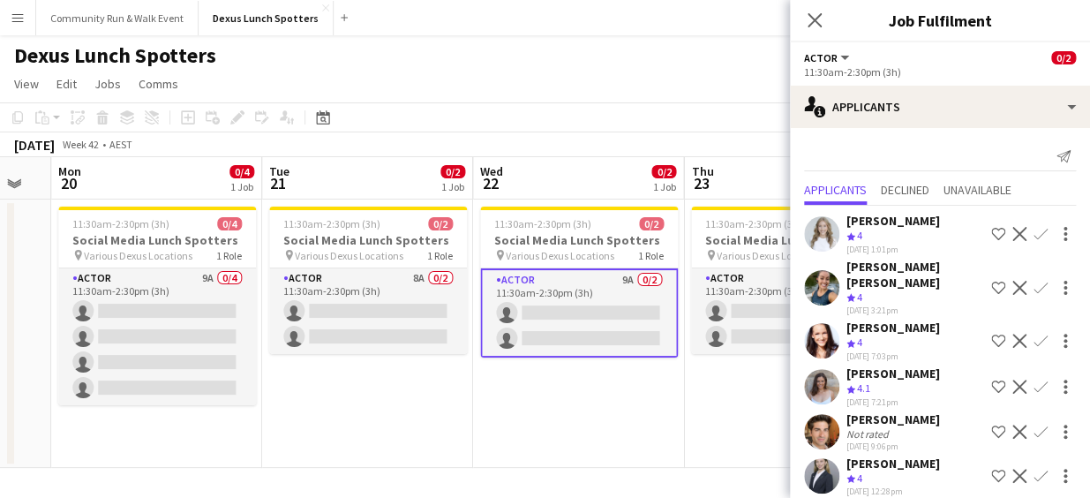
click at [791, 319] on div "Kamalia Zia Dinnadge Crew rating 4 16-09-2025 7:03pm Shortlist crew Decline Con…" at bounding box center [940, 340] width 300 height 42
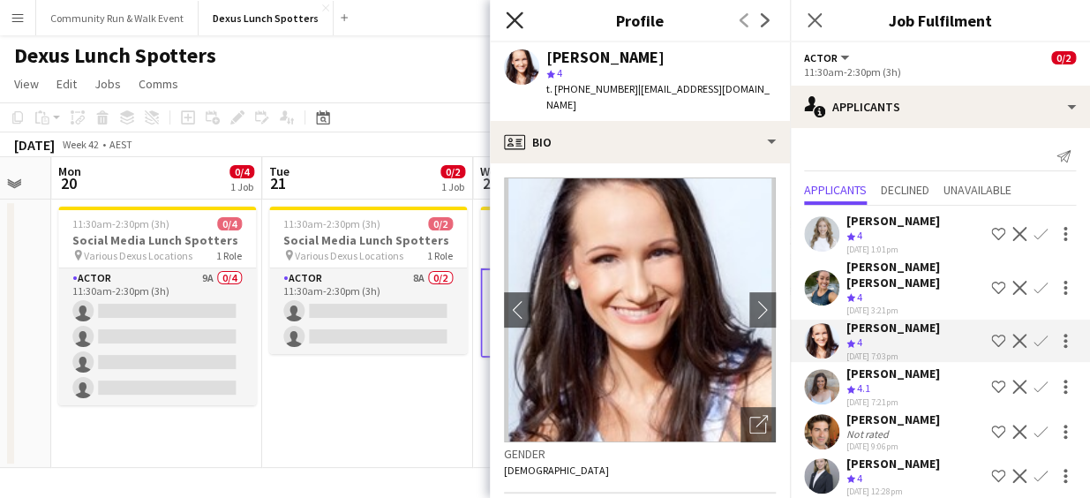
click at [507, 17] on icon "Close pop-in" at bounding box center [514, 19] width 17 height 17
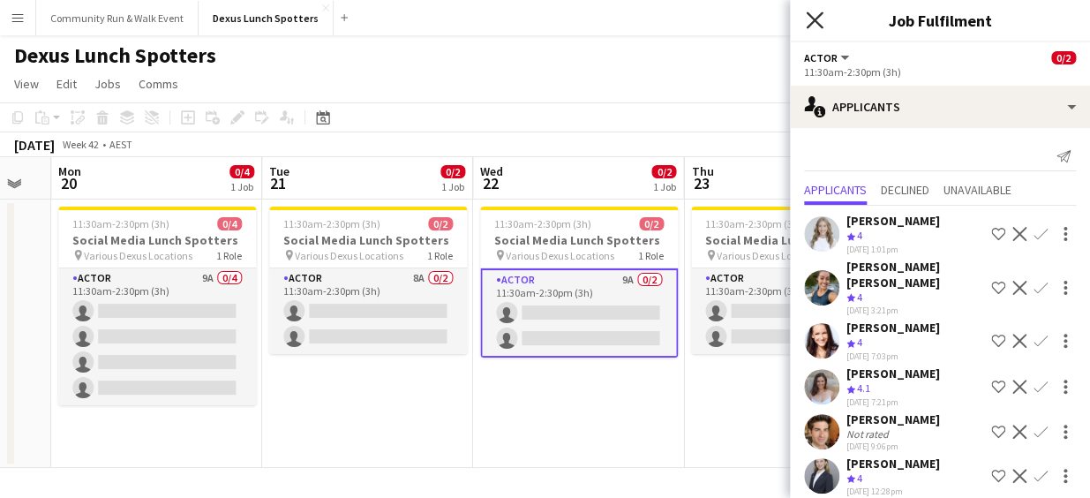
click at [815, 19] on icon at bounding box center [814, 19] width 17 height 17
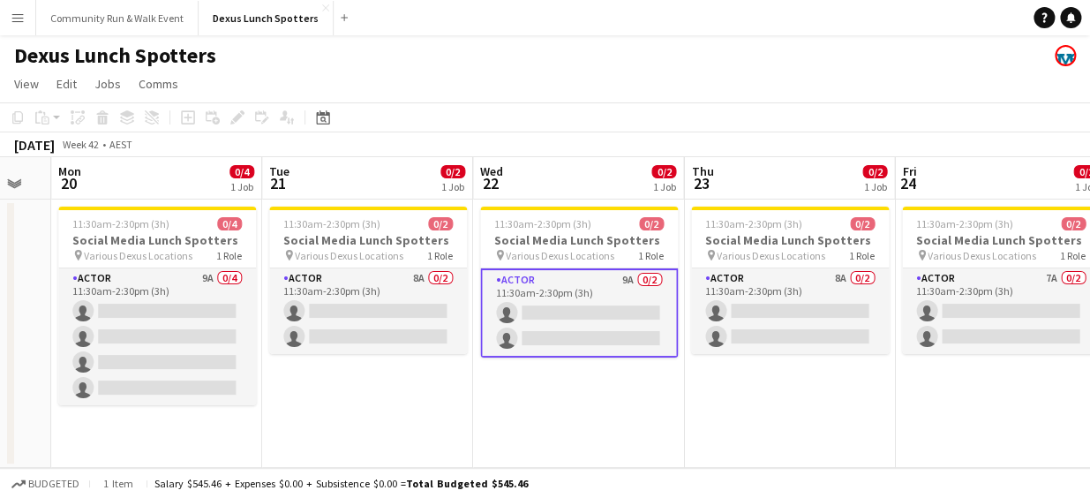
click at [19, 34] on button "Menu" at bounding box center [17, 17] width 35 height 35
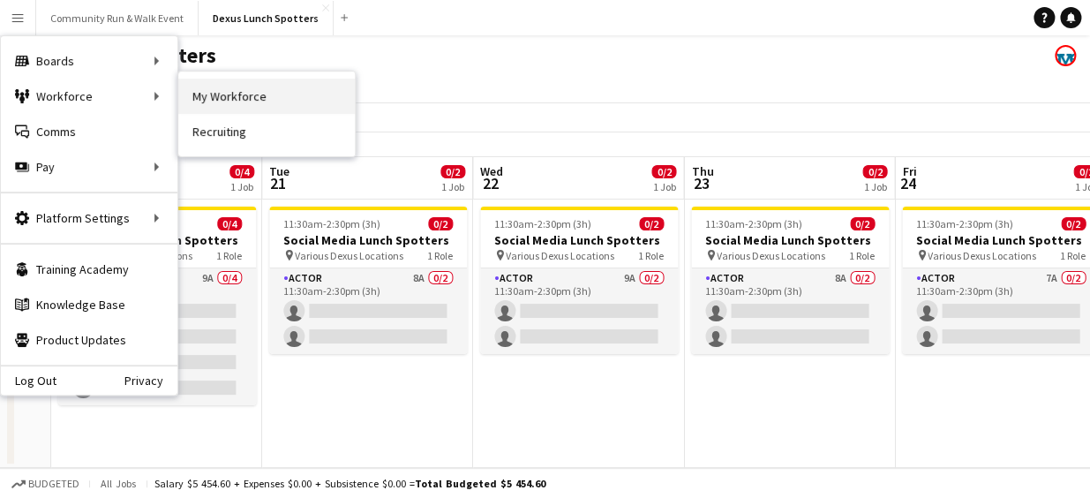
click at [224, 97] on link "My Workforce" at bounding box center [266, 96] width 177 height 35
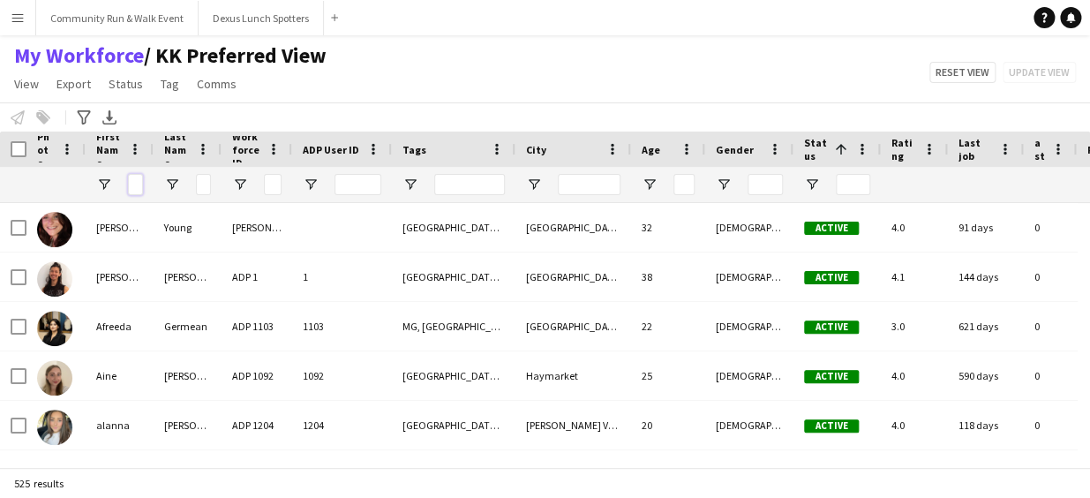
click at [135, 184] on input "First Name Filter Input" at bounding box center [135, 184] width 15 height 21
click at [481, 188] on input "Tags Filter Input" at bounding box center [469, 184] width 71 height 21
type input "***"
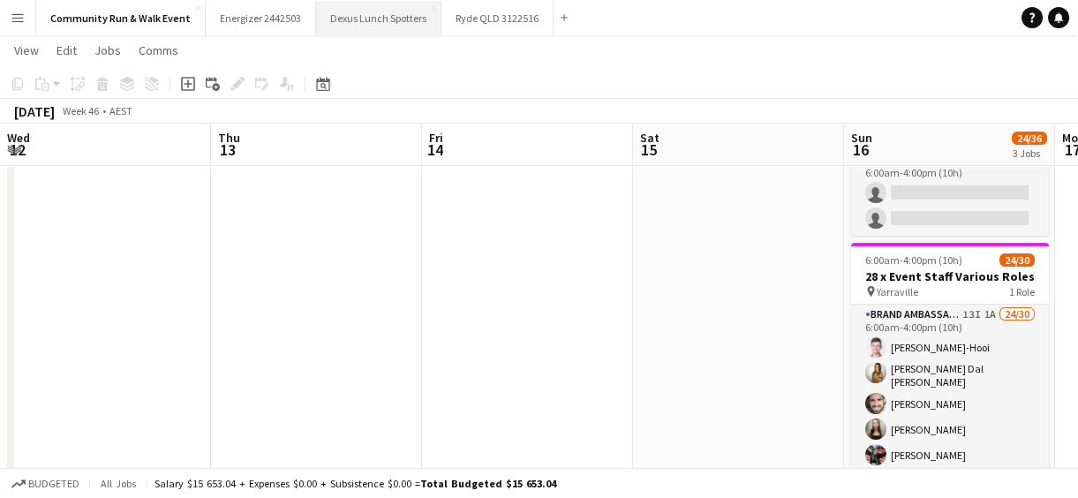
scroll to position [0, 607]
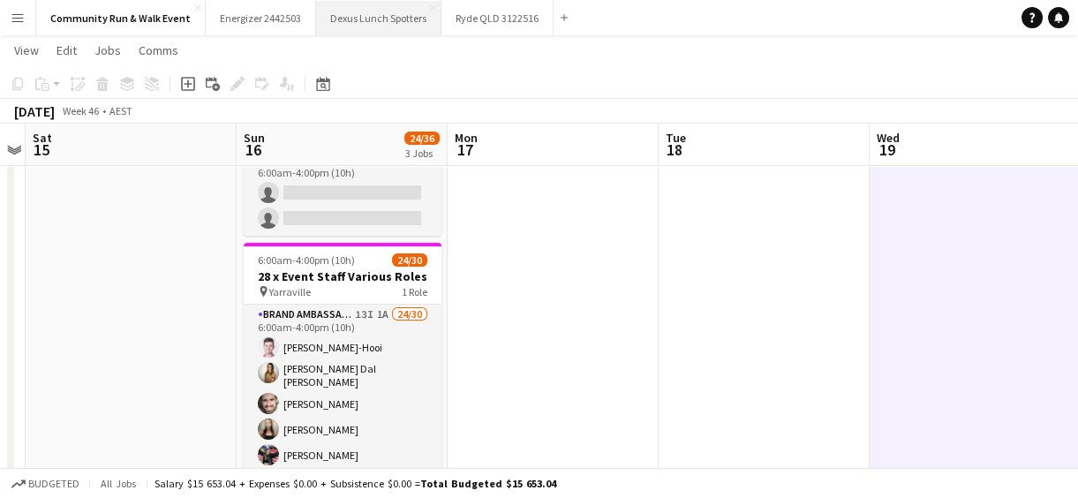
click at [380, 20] on button "Dexus Lunch Spotters Close" at bounding box center [378, 18] width 125 height 34
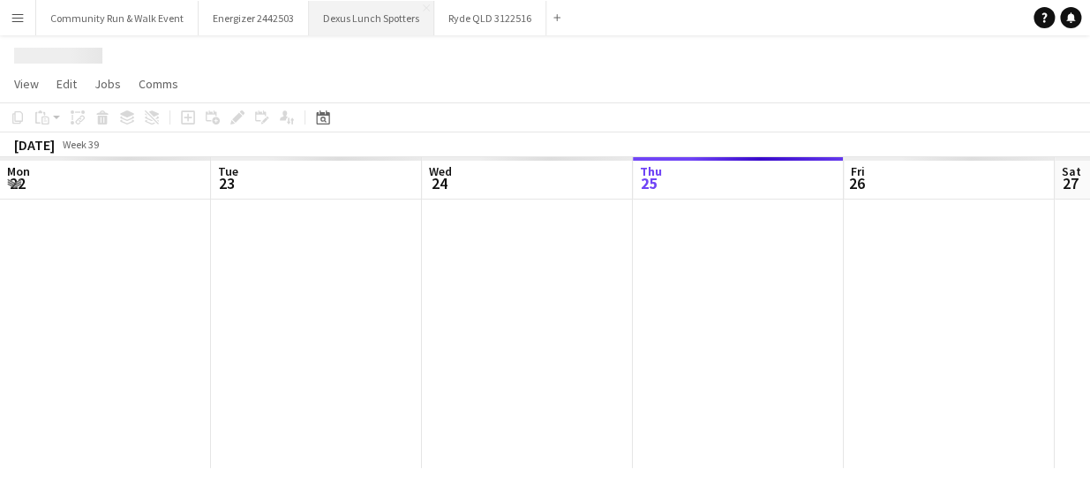
scroll to position [0, 422]
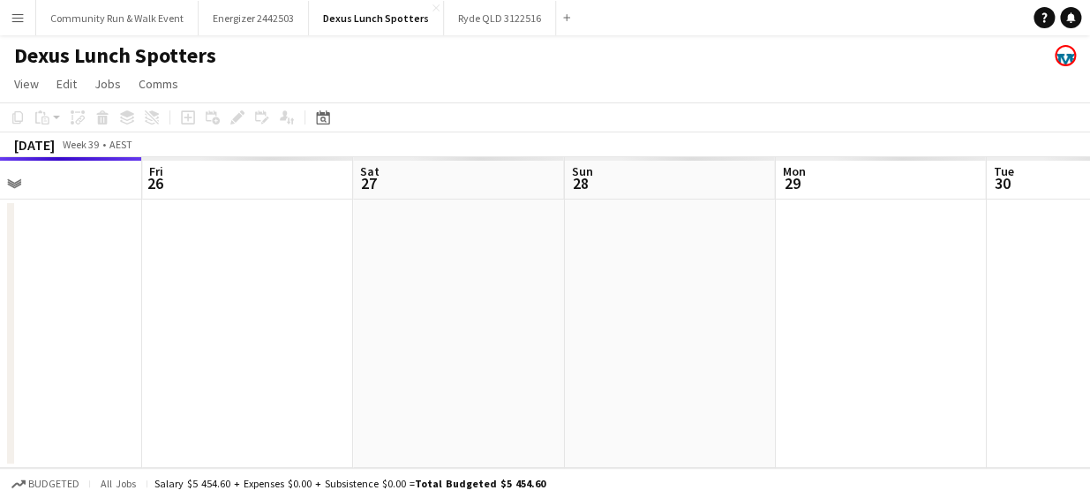
drag, startPoint x: 1006, startPoint y: 338, endPoint x: 299, endPoint y: 291, distance: 708.5
click at [299, 291] on app-calendar-viewport "Mon 22 Tue 23 Wed 24 Thu 25 Fri 26 Sat 27 Sun 28 Mon 29 Tue 30 Wed 1 Thu 2" at bounding box center [545, 312] width 1090 height 311
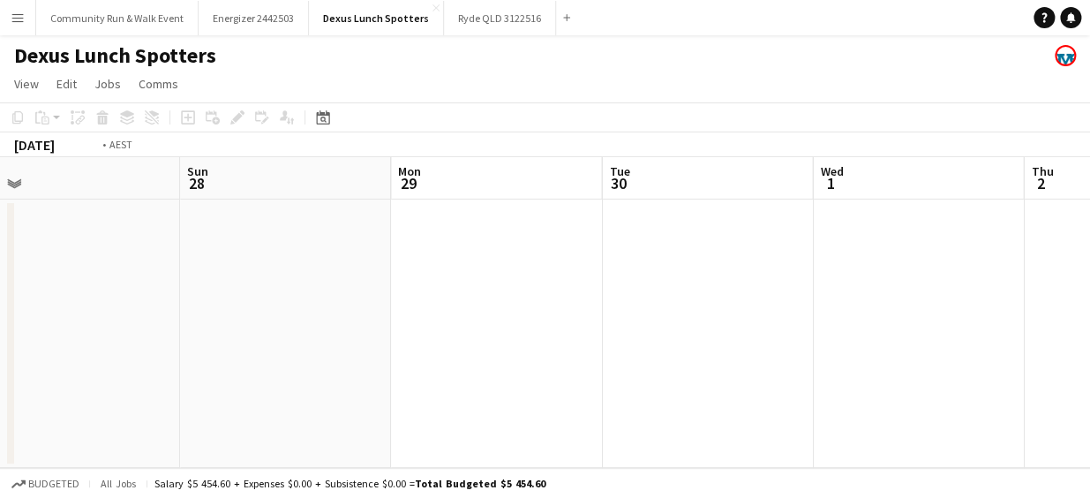
drag, startPoint x: 855, startPoint y: 415, endPoint x: 312, endPoint y: 314, distance: 552.9
click at [312, 314] on app-calendar-viewport "Wed 24 Thu 25 Fri 26 Sat 27 Sun 28 Mon 29 Tue 30 Wed 1 Thu 2 Fri 3 Sat 4" at bounding box center [545, 312] width 1090 height 311
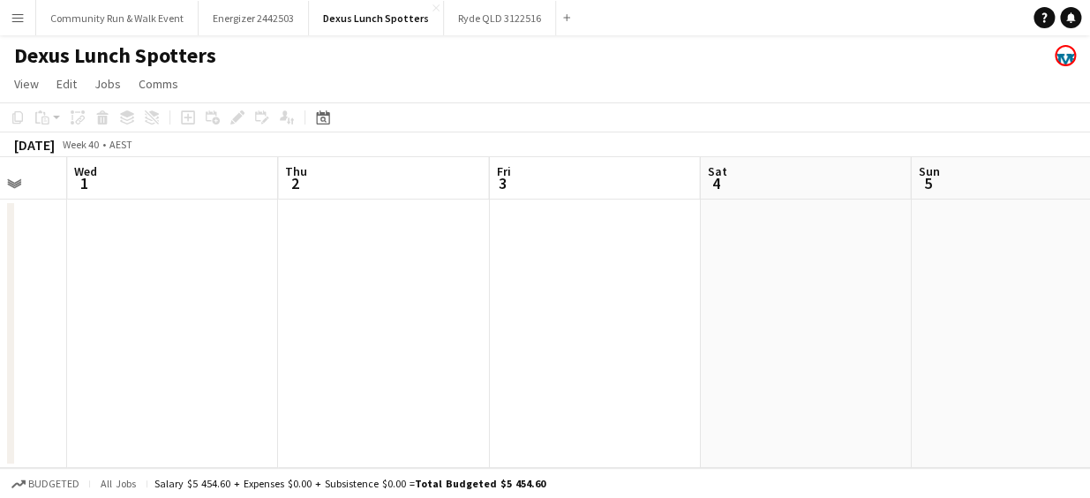
drag, startPoint x: 869, startPoint y: 312, endPoint x: 149, endPoint y: 316, distance: 720.2
click at [149, 316] on app-calendar-viewport "Sat 27 Sun 28 Mon 29 Tue 30 Wed 1 Thu 2 Fri 3 Sat 4 Sun 5 Mon 6 Tue 7" at bounding box center [545, 312] width 1090 height 311
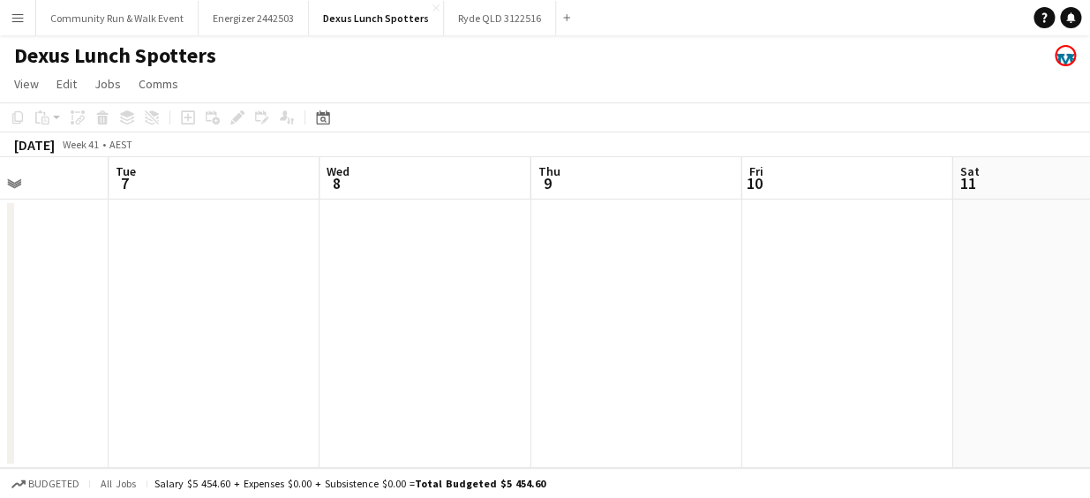
drag, startPoint x: 723, startPoint y: 355, endPoint x: 72, endPoint y: 368, distance: 650.6
click at [72, 368] on app-calendar-viewport "Fri 3 Sat 4 Sun 5 Mon 6 Tue 7 Wed 8 Thu 9 Fri 10 Sat 11 Sun 12 Mon 13" at bounding box center [545, 312] width 1090 height 311
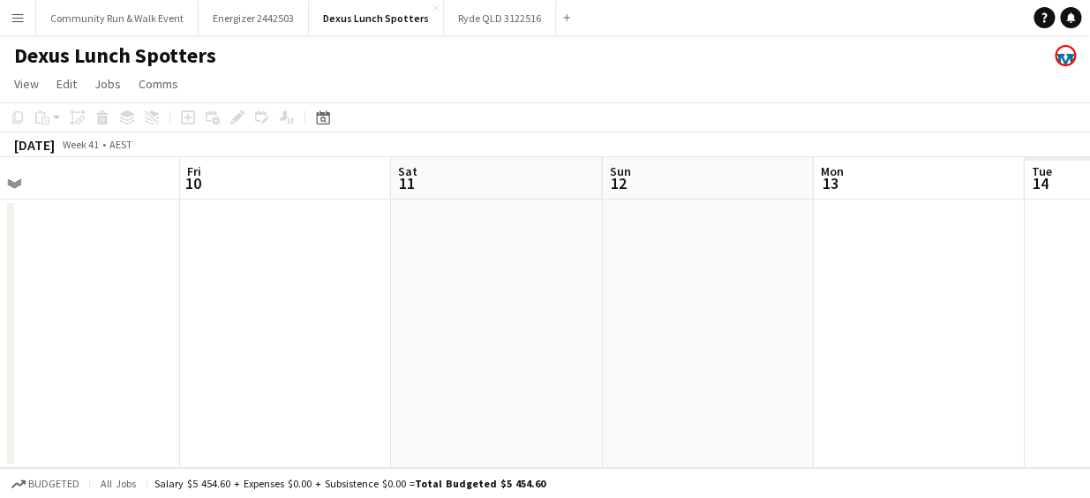
drag, startPoint x: 735, startPoint y: 422, endPoint x: 0, endPoint y: 387, distance: 736.0
click at [0, 387] on html "Menu Boards Boards Boards All jobs Status Workforce Workforce My Workforce Recr…" at bounding box center [545, 249] width 1090 height 498
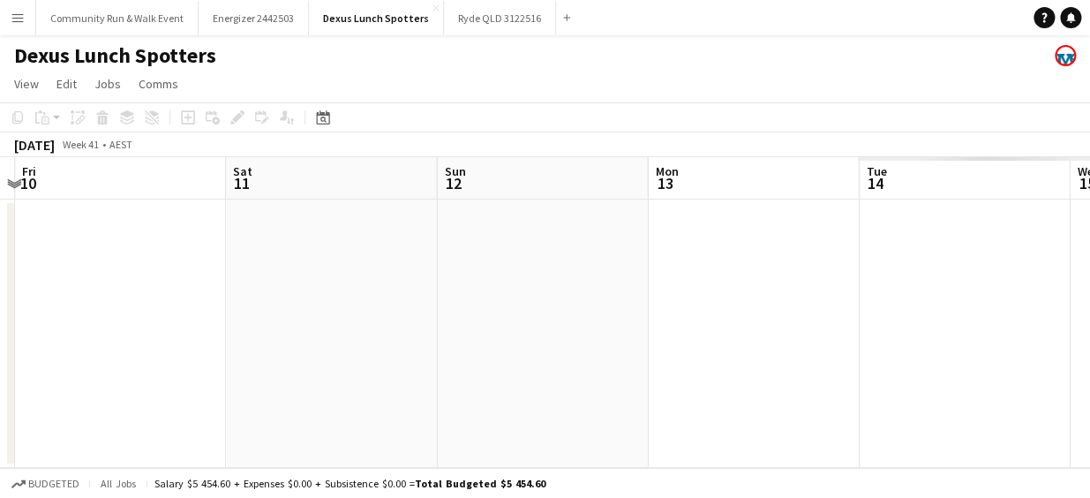
click at [0, 387] on html "Menu Boards Boards Boards All jobs Status Workforce Workforce My Workforce Recr…" at bounding box center [545, 249] width 1090 height 498
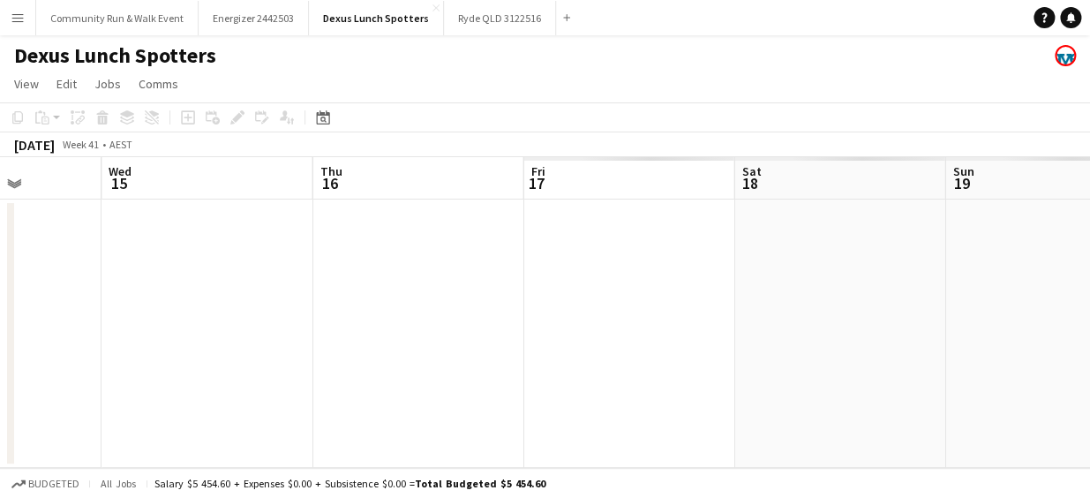
drag, startPoint x: 615, startPoint y: 387, endPoint x: -4, endPoint y: 280, distance: 627.8
click at [0, 280] on html "Menu Boards Boards Boards All jobs Status Workforce Workforce My Workforce Recr…" at bounding box center [545, 249] width 1090 height 498
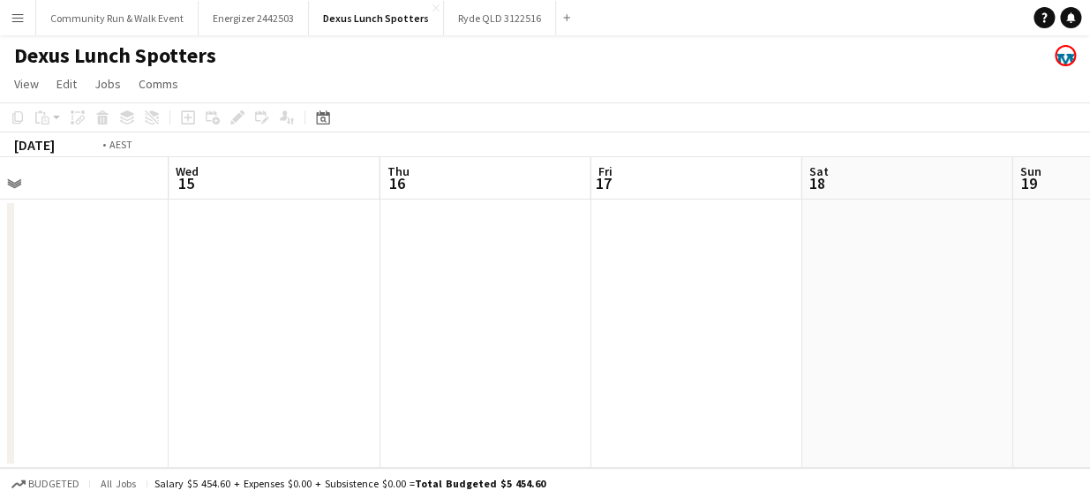
drag, startPoint x: 815, startPoint y: 276, endPoint x: 175, endPoint y: 307, distance: 640.6
click at [175, 307] on app-calendar-viewport "Fri 10 Sat 11 Sun 12 Mon 13 Tue 14 Wed 15 Thu 16 Fri 17 Sat 18 Sun 19 Mon 20 0/…" at bounding box center [545, 312] width 1090 height 311
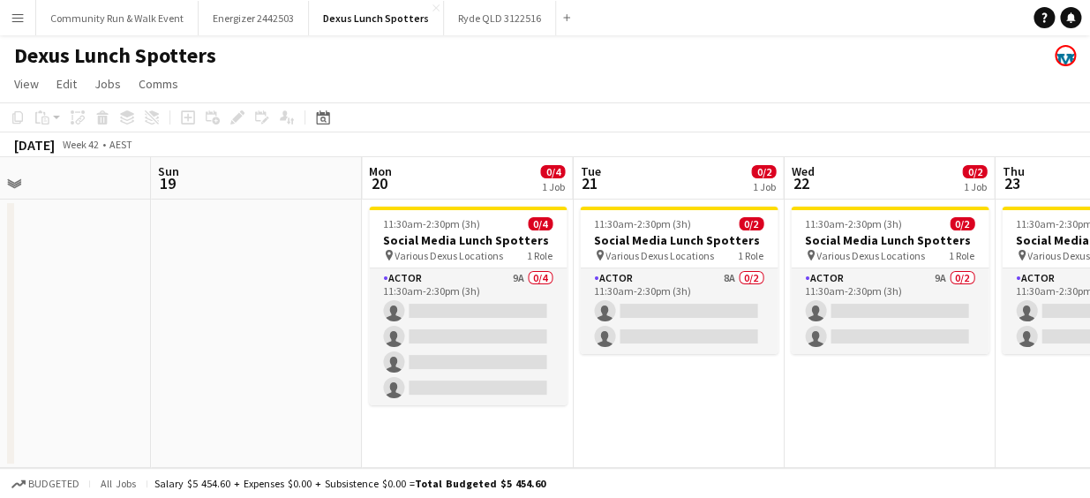
drag, startPoint x: 935, startPoint y: 315, endPoint x: 346, endPoint y: 301, distance: 588.8
click at [346, 301] on app-calendar-viewport "Wed 15 Thu 16 Fri 17 Sat 18 Sun 19 Mon 20 0/4 1 Job Tue 21 0/2 1 Job Wed 22 0/2…" at bounding box center [545, 312] width 1090 height 311
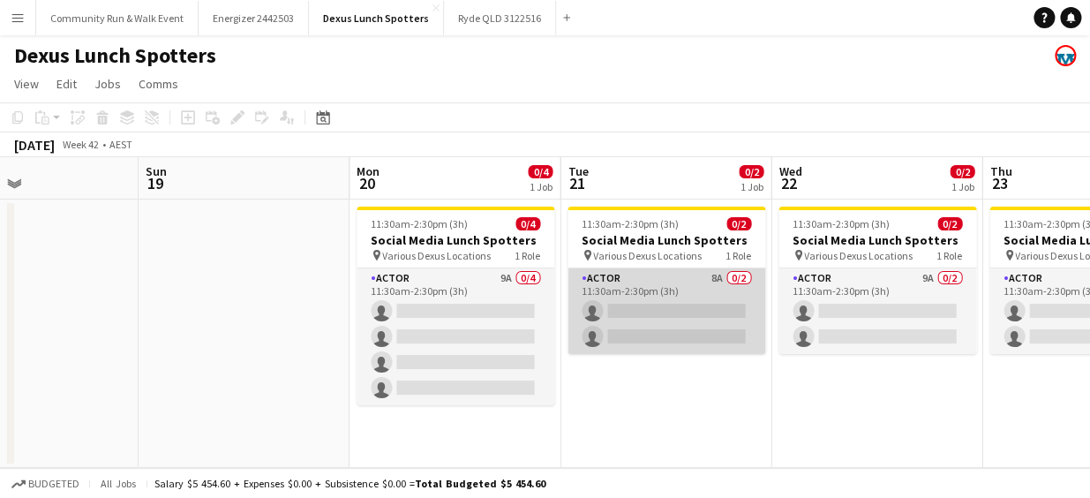
click at [688, 297] on app-card-role "Actor 8A 0/2 11:30am-2:30pm (3h) single-neutral-actions single-neutral-actions" at bounding box center [666, 311] width 198 height 86
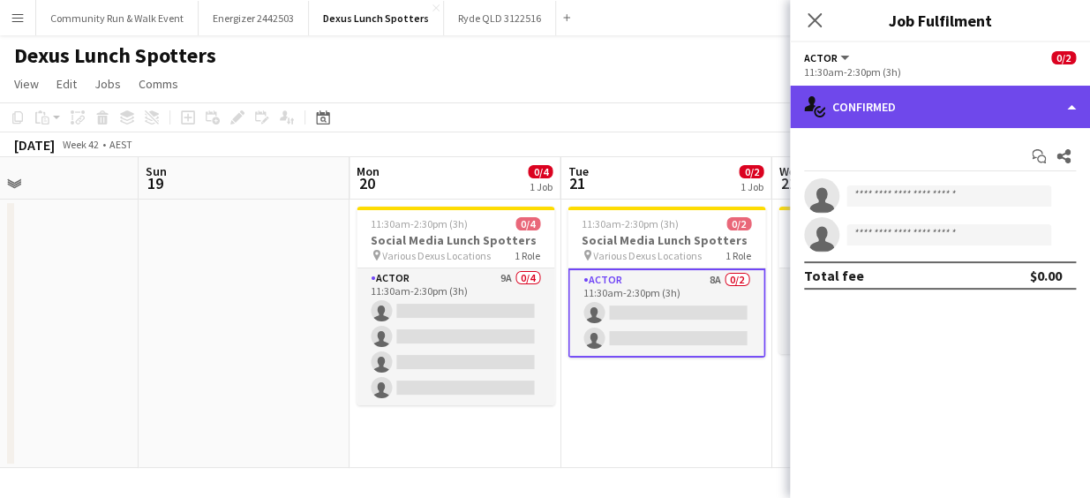
click at [882, 107] on div "single-neutral-actions-check-2 Confirmed" at bounding box center [940, 107] width 300 height 42
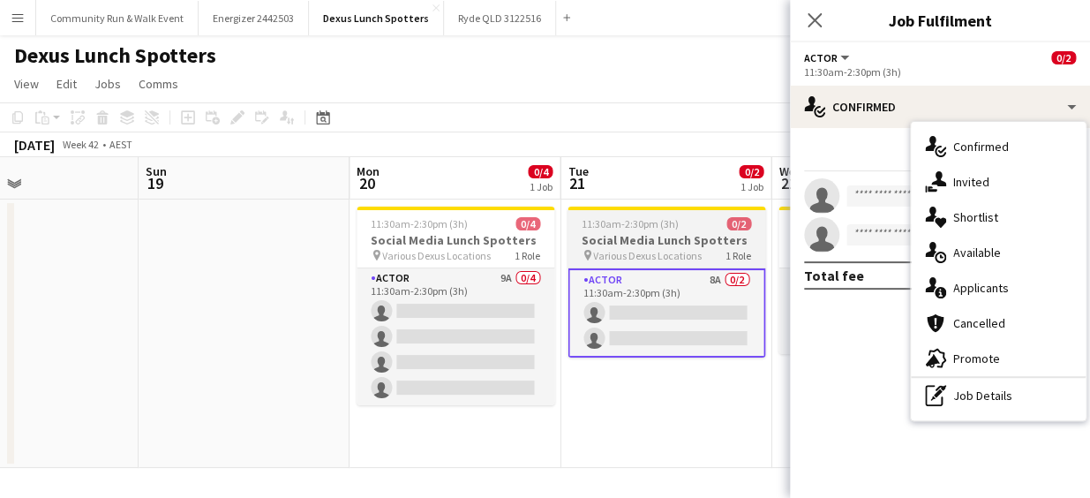
click at [702, 238] on h3 "Social Media Lunch Spotters" at bounding box center [666, 240] width 198 height 16
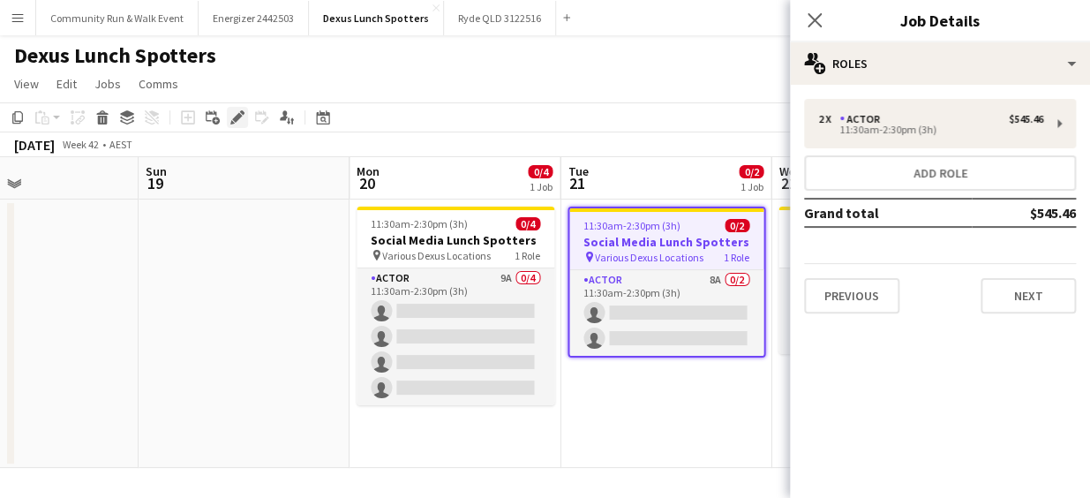
click at [244, 123] on div "Edit" at bounding box center [237, 117] width 21 height 21
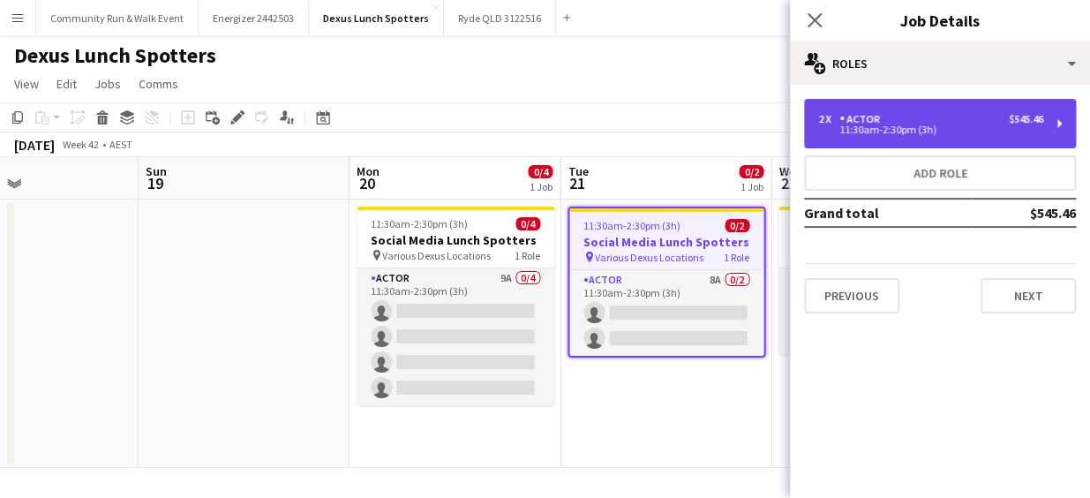
click at [890, 102] on div "2 x Actor $545.46 11:30am-2:30pm (3h)" at bounding box center [940, 123] width 272 height 49
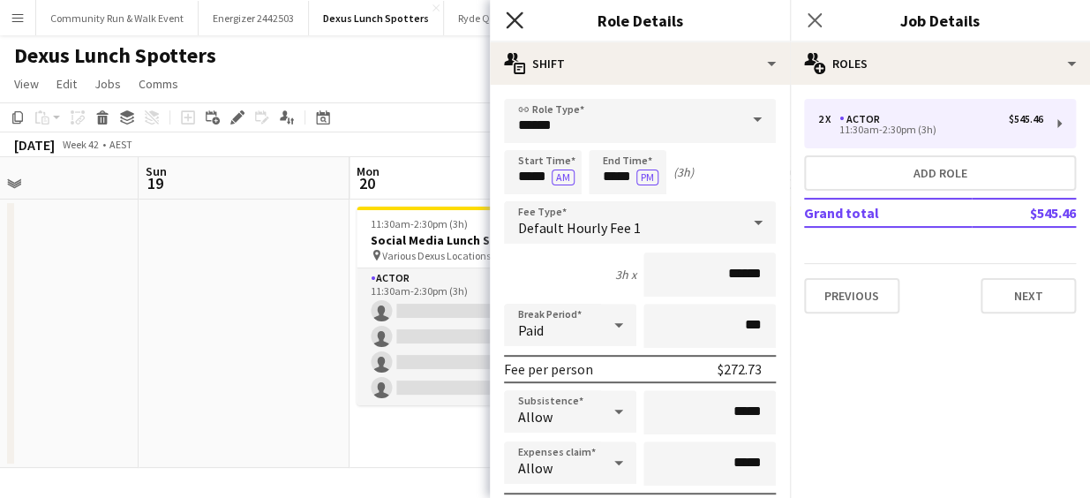
click at [515, 16] on icon "Close pop-in" at bounding box center [514, 19] width 17 height 17
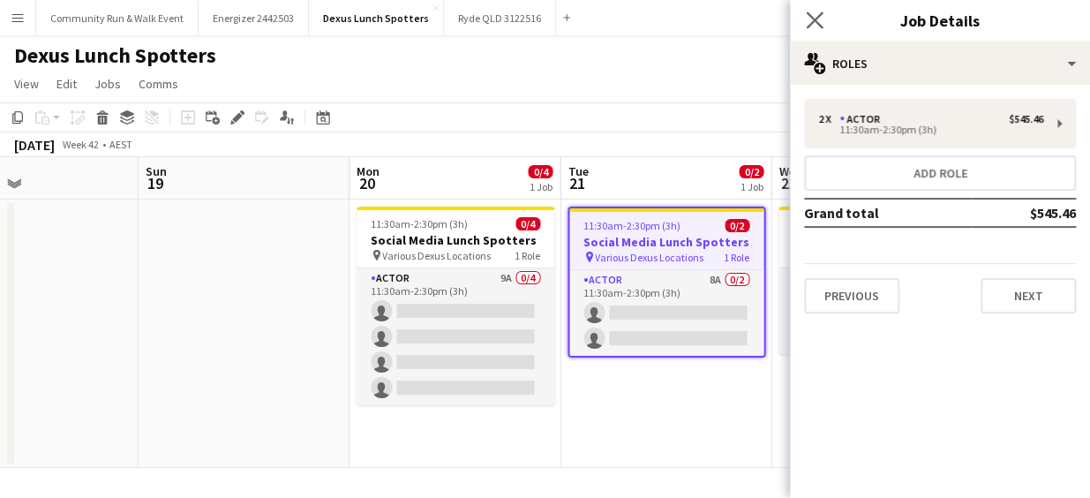
click at [823, 24] on app-icon "Close pop-in" at bounding box center [815, 21] width 26 height 26
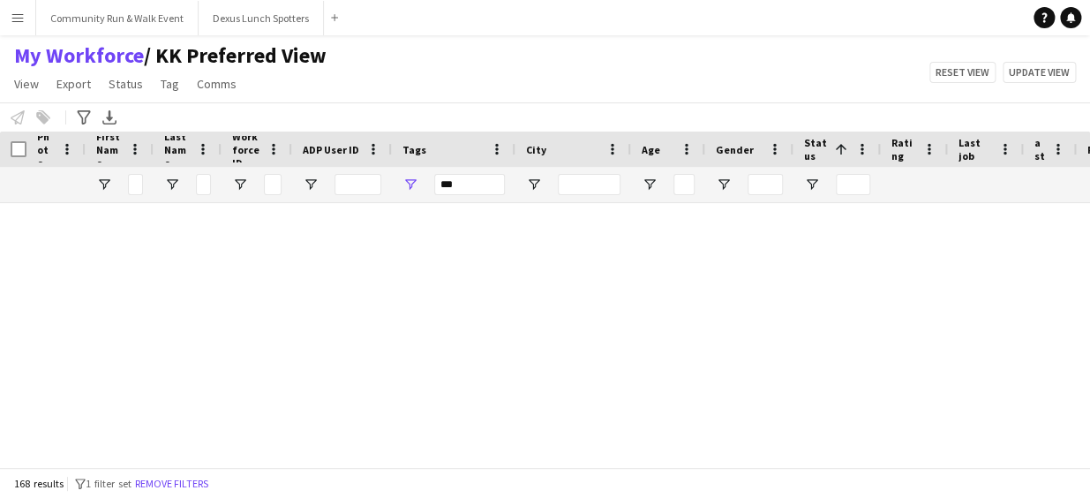
scroll to position [2254, 0]
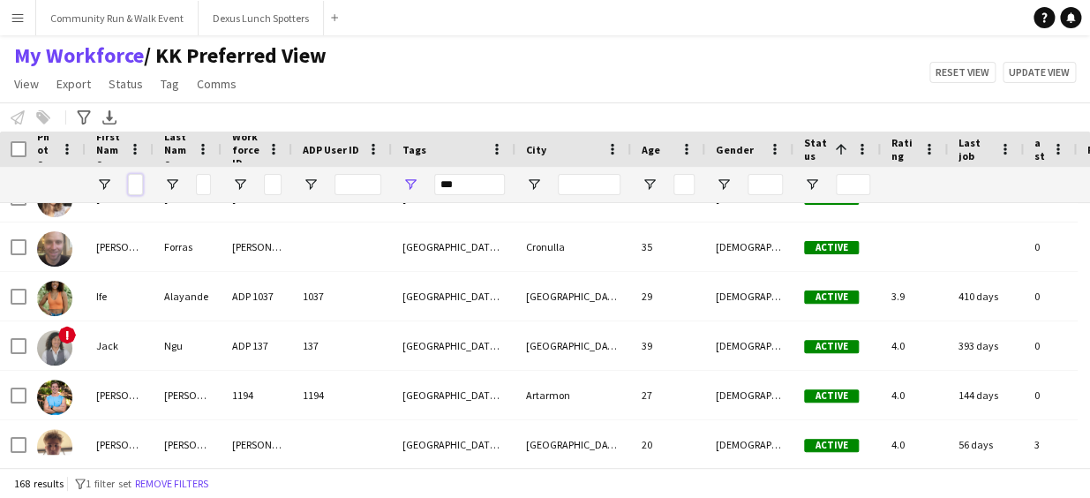
click at [134, 179] on input "First Name Filter Input" at bounding box center [135, 184] width 15 height 21
type input "*"
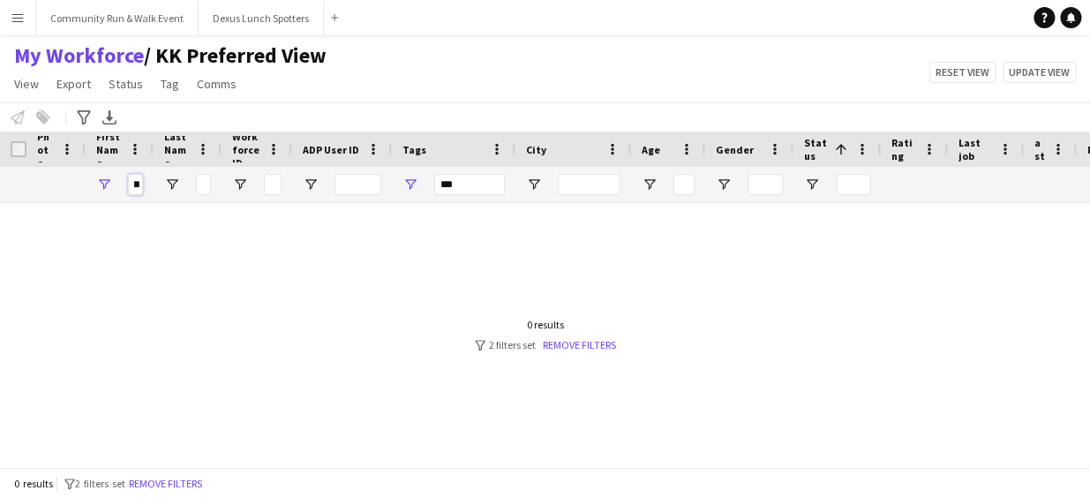
scroll to position [0, 0]
type input "*****"
type input "********"
type input "**********"
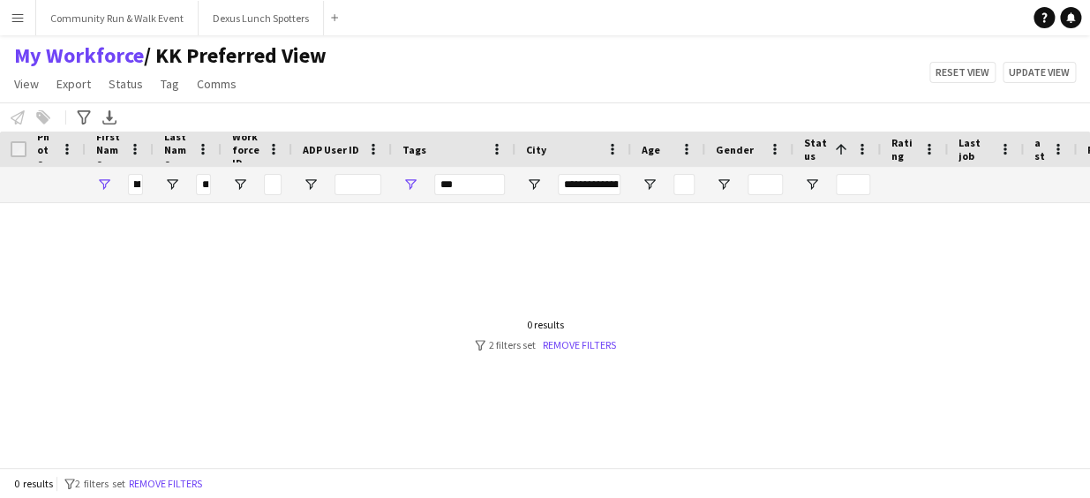
type input "**********"
click at [465, 172] on div "***" at bounding box center [469, 184] width 71 height 35
drag, startPoint x: 467, startPoint y: 184, endPoint x: 389, endPoint y: 168, distance: 79.3
click at [389, 168] on div "***** ********" at bounding box center [712, 184] width 1424 height 35
click at [136, 183] on input "*****" at bounding box center [135, 184] width 15 height 21
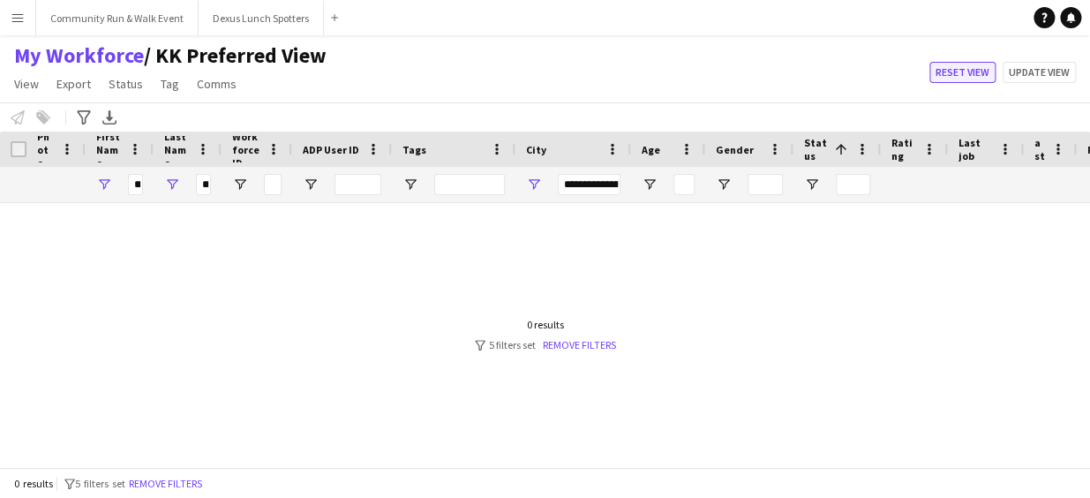
click at [951, 79] on button "Reset view" at bounding box center [962, 72] width 66 height 21
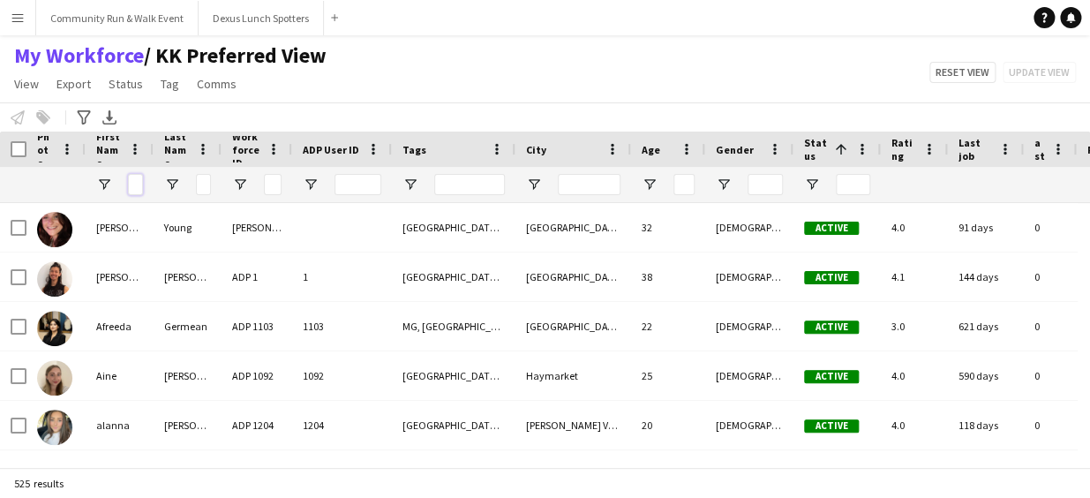
click at [132, 185] on input "First Name Filter Input" at bounding box center [135, 184] width 15 height 21
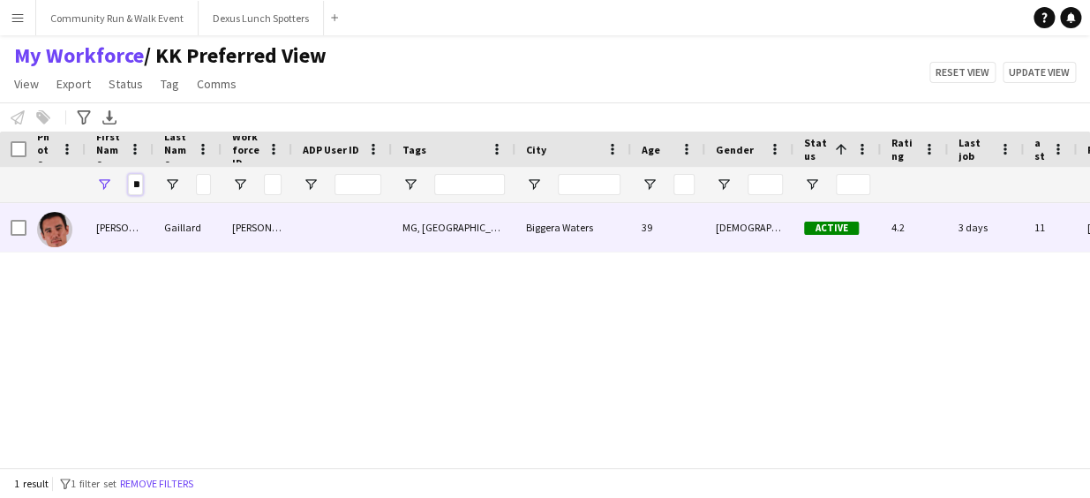
type input "***"
click at [47, 230] on img at bounding box center [54, 229] width 35 height 35
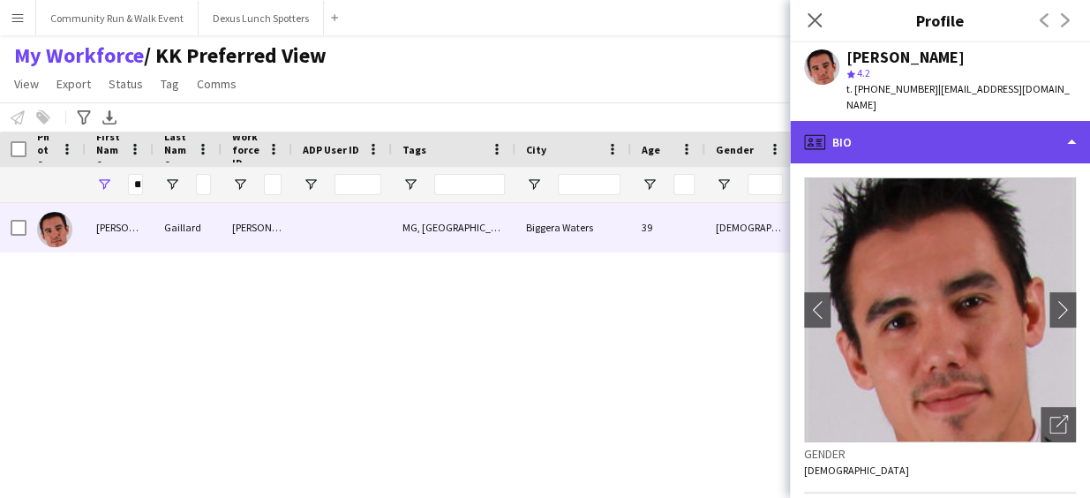
click at [980, 132] on div "profile Bio" at bounding box center [940, 142] width 300 height 42
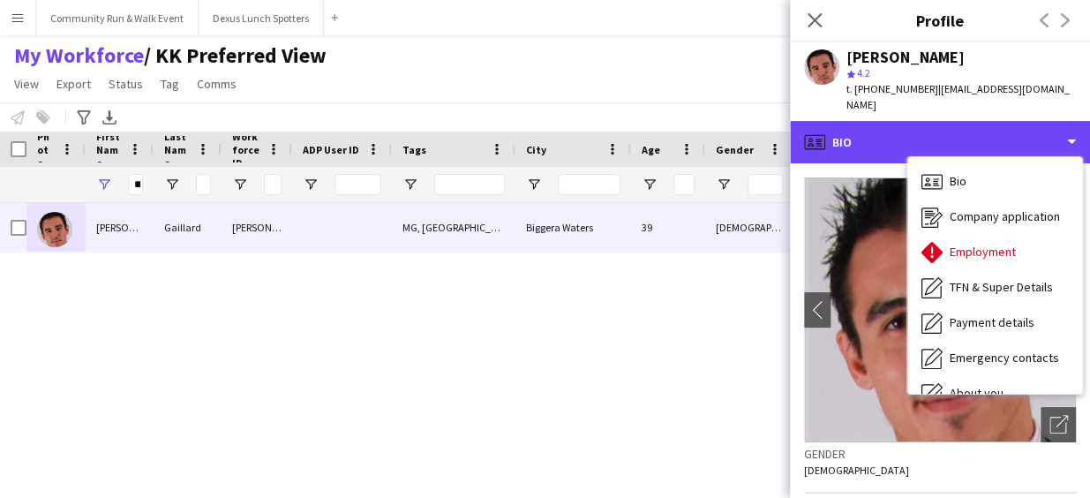
scroll to position [165, 0]
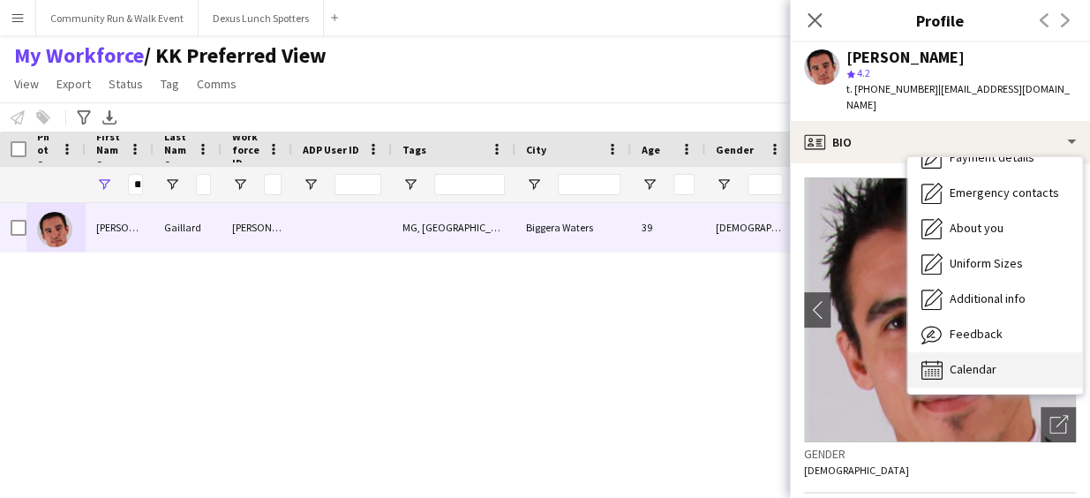
click at [990, 365] on div "Calendar Calendar" at bounding box center [994, 369] width 175 height 35
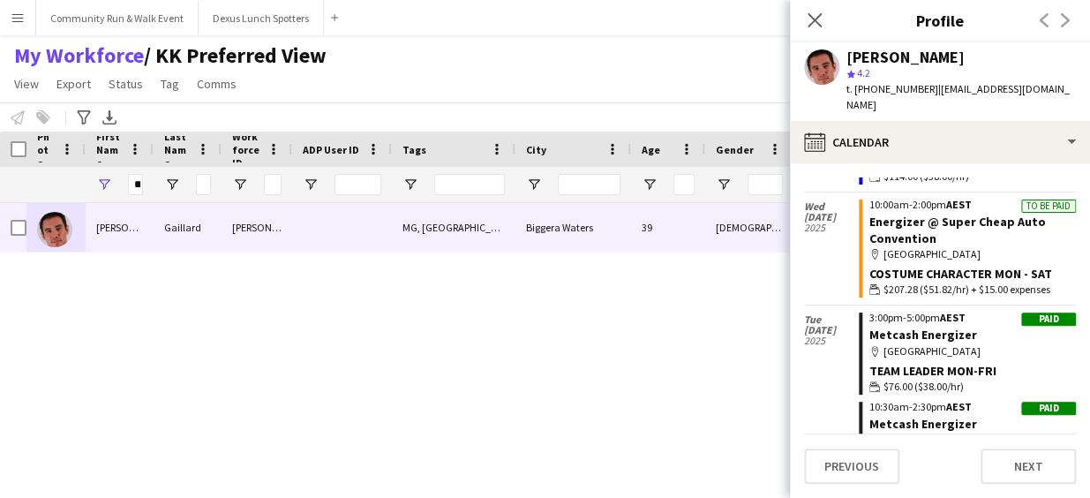
scroll to position [97, 0]
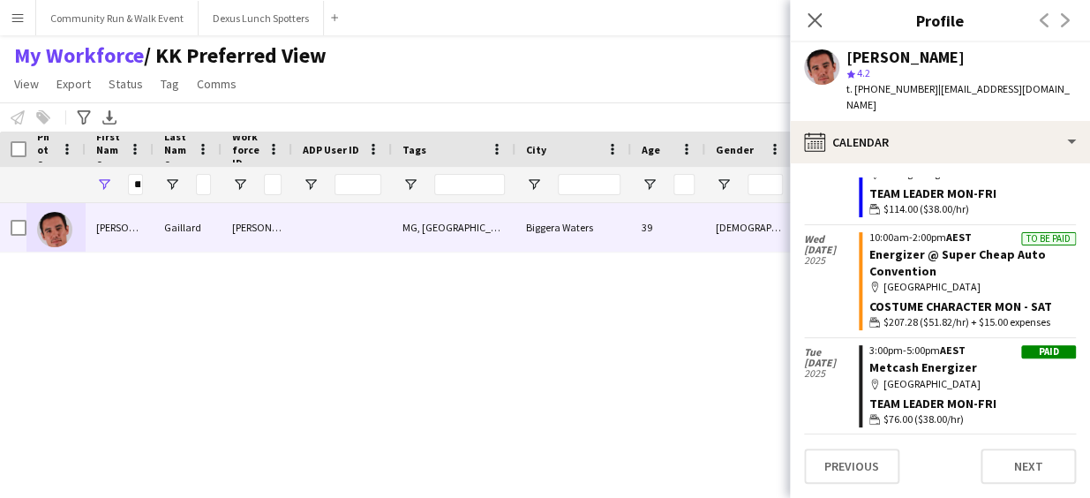
click at [771, 320] on div "Jimmy Gaillard JIMMY MG, QLD Biggera Waters 39 Male Active 4.2 3 days 11 +61401…" at bounding box center [545, 329] width 1090 height 252
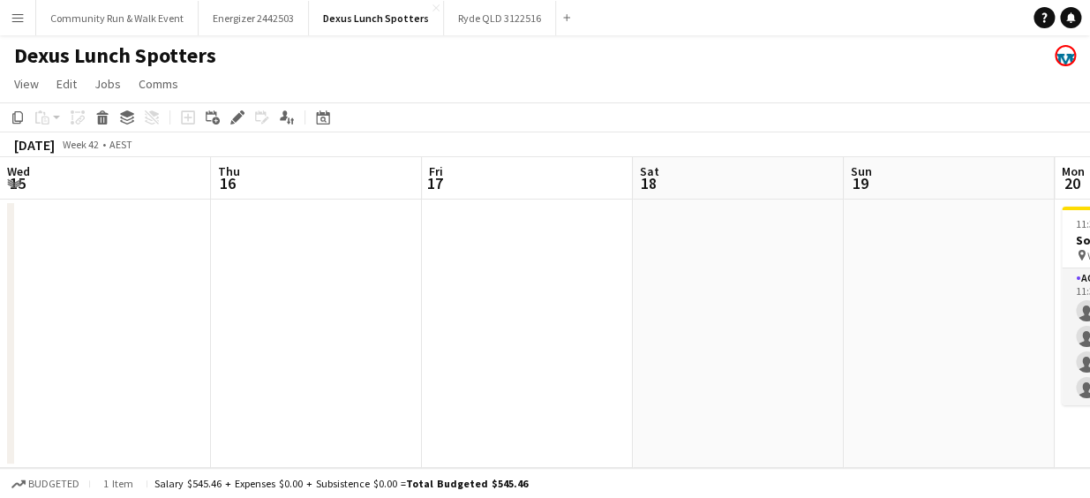
scroll to position [0, 705]
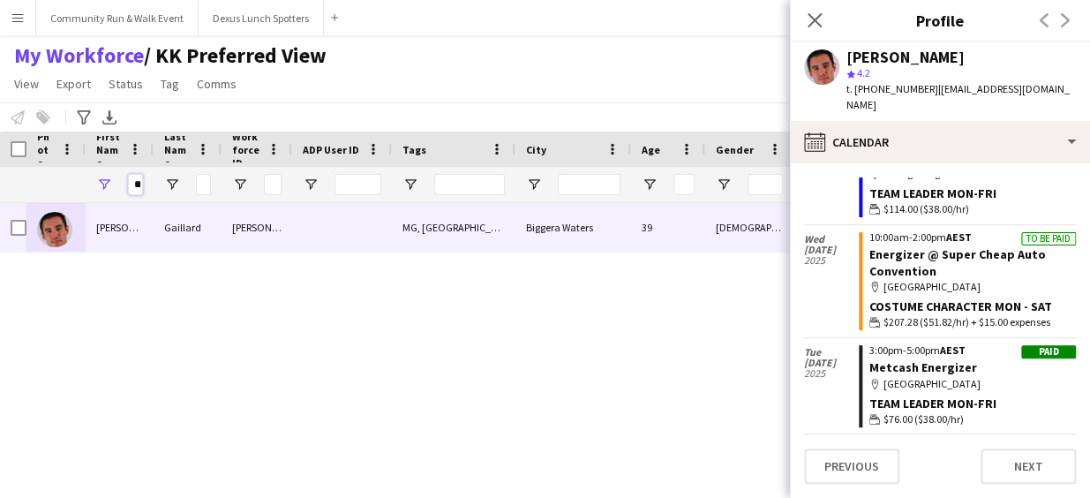
scroll to position [0, 7]
drag, startPoint x: 132, startPoint y: 184, endPoint x: 208, endPoint y: 200, distance: 78.6
click at [208, 200] on div "***" at bounding box center [712, 184] width 1424 height 35
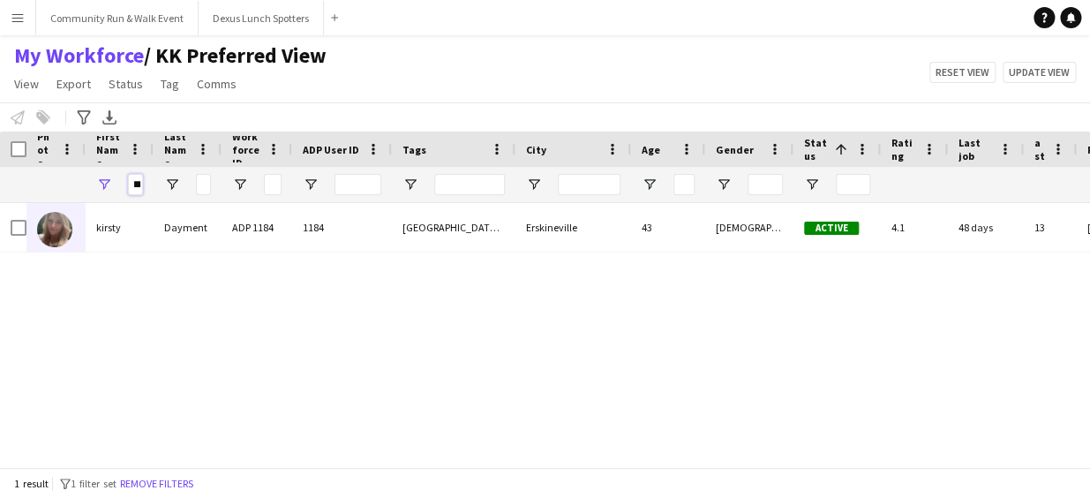
type input "******"
type input "*******"
type input "**********"
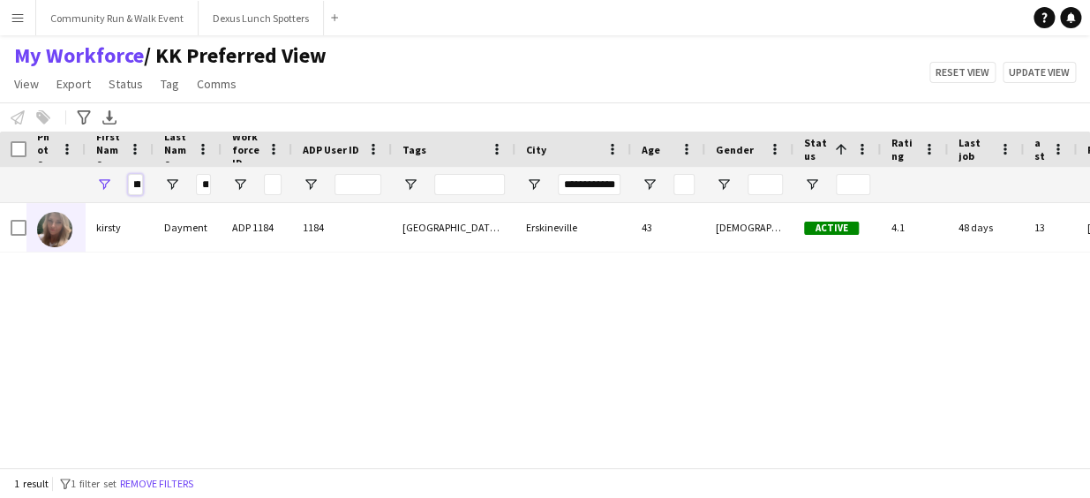
scroll to position [0, 0]
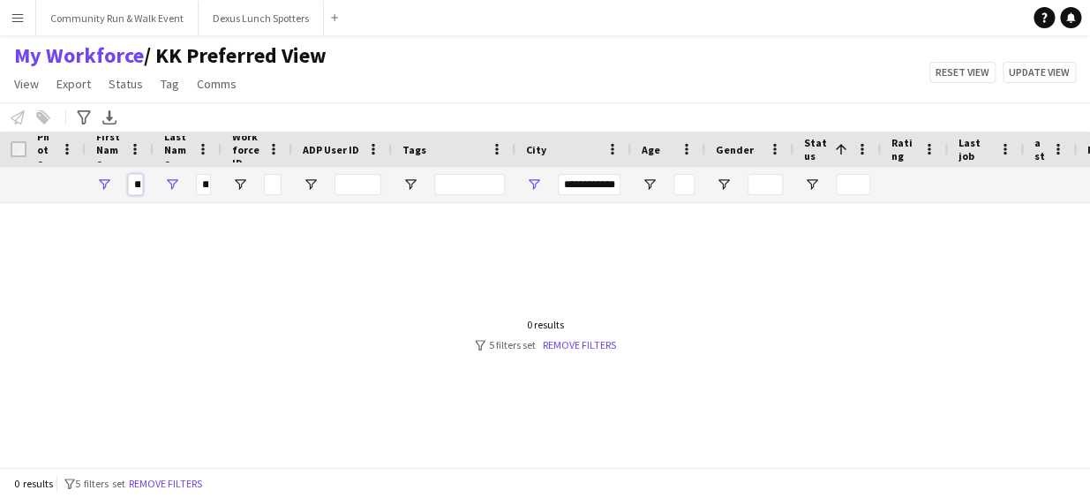
click at [136, 186] on input "******" at bounding box center [135, 184] width 15 height 21
drag, startPoint x: 561, startPoint y: 184, endPoint x: 704, endPoint y: 195, distance: 143.4
click at [704, 195] on div "****** *******" at bounding box center [712, 184] width 1424 height 35
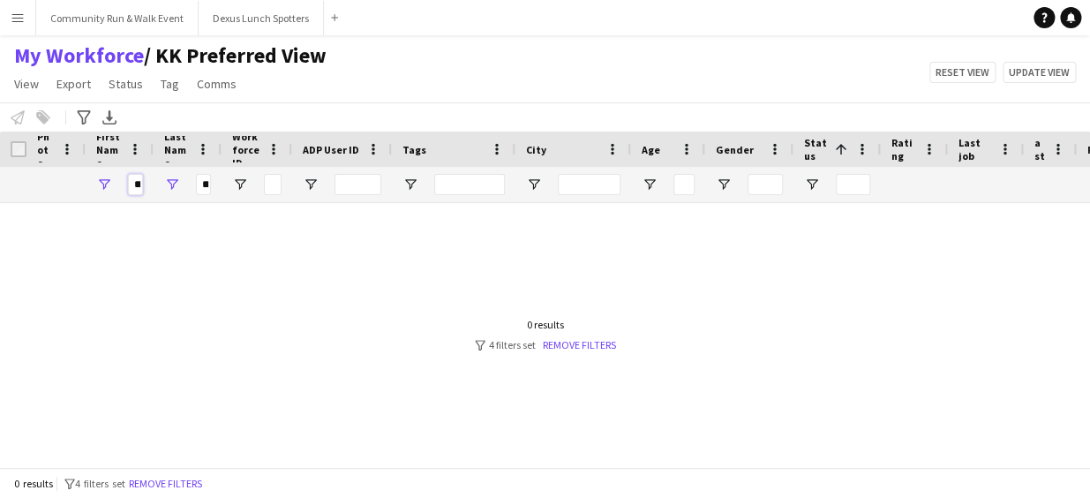
click at [135, 184] on input "******" at bounding box center [135, 184] width 15 height 21
click at [977, 80] on button "Reset view" at bounding box center [962, 72] width 66 height 21
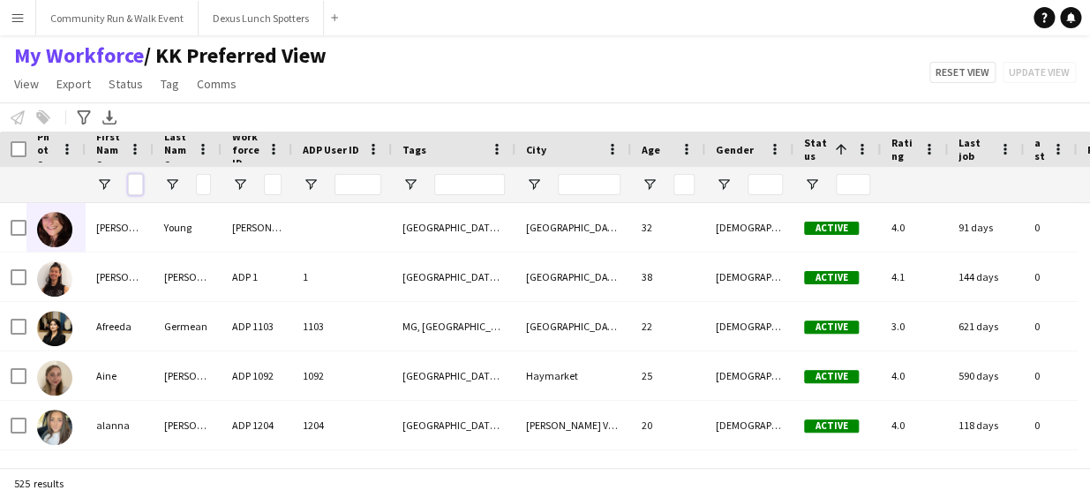
click at [132, 179] on input "First Name Filter Input" at bounding box center [135, 184] width 15 height 21
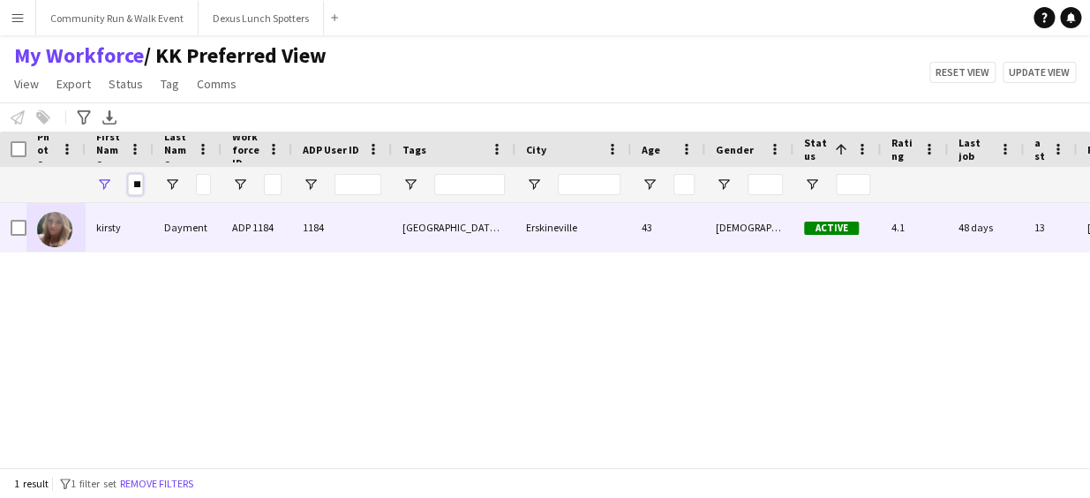
type input "***"
click at [49, 229] on img at bounding box center [54, 229] width 35 height 35
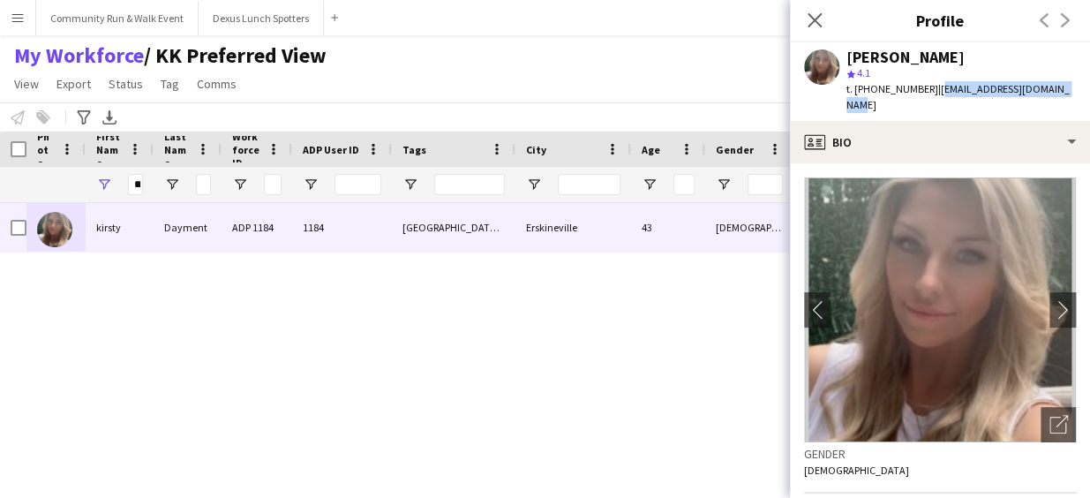
drag, startPoint x: 1056, startPoint y: 85, endPoint x: 923, endPoint y: 86, distance: 132.4
click at [923, 86] on div "kirsty Dayment star 4.1 t. +61416424919 | kirsty.dayment1@gmail.com" at bounding box center [940, 81] width 300 height 79
copy span "kirsty.dayment1@gmail.com"
click at [813, 18] on icon "Close pop-in" at bounding box center [814, 19] width 17 height 17
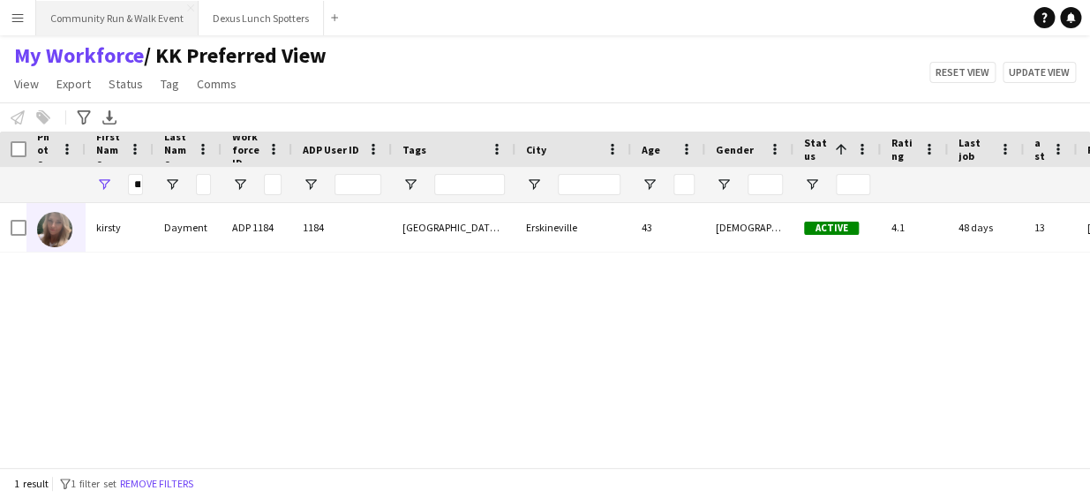
click at [111, 26] on button "Community Run & Walk Event Close" at bounding box center [117, 18] width 162 height 34
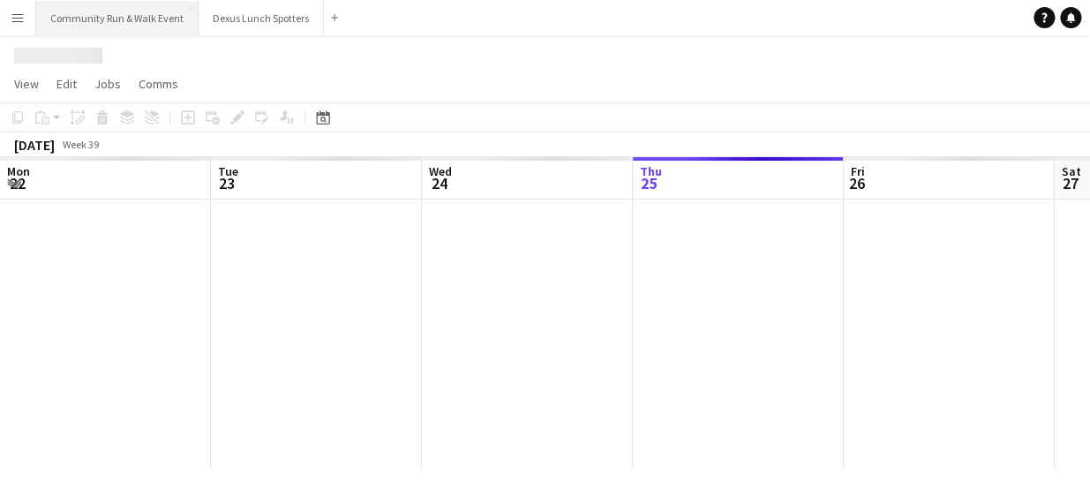
scroll to position [0, 422]
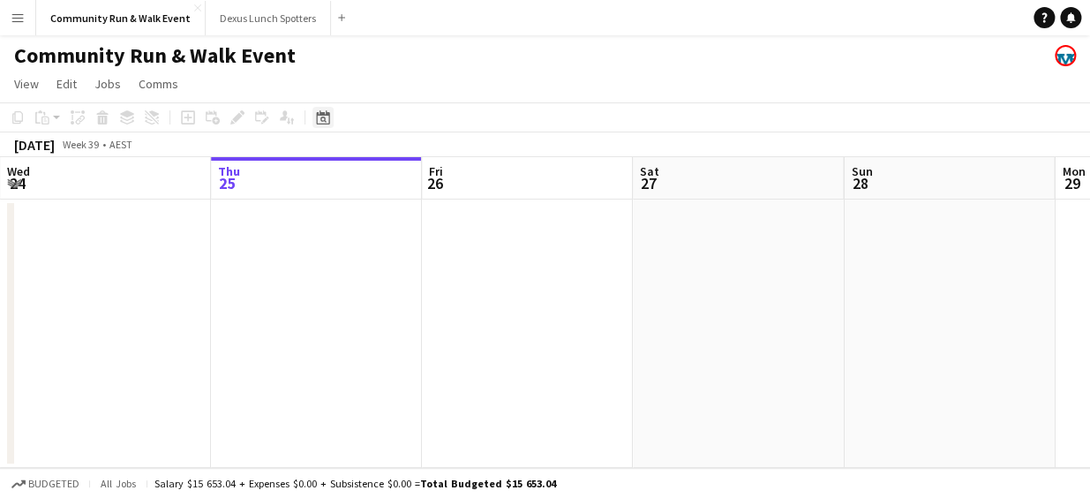
click at [332, 112] on div "Date picker" at bounding box center [322, 117] width 21 height 21
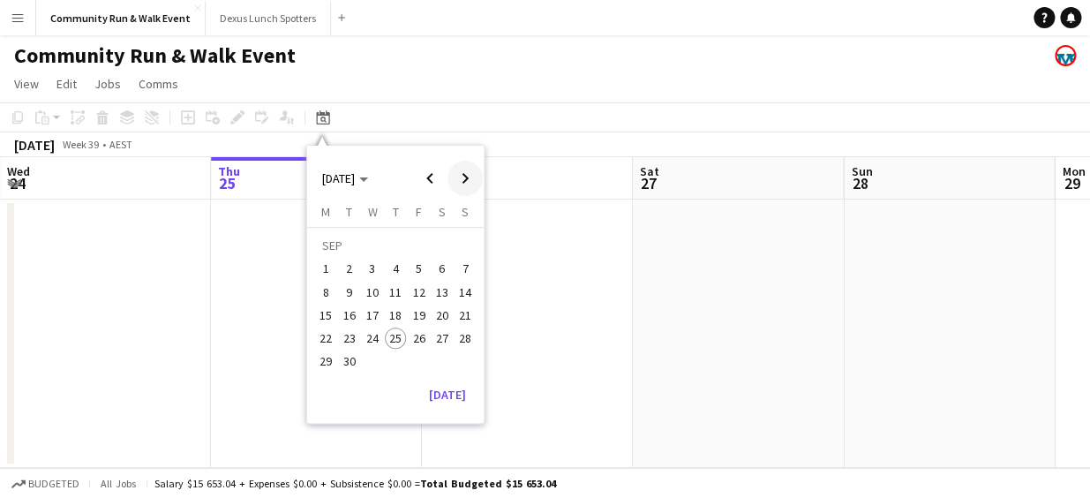
click at [465, 174] on span "Next month" at bounding box center [464, 178] width 35 height 35
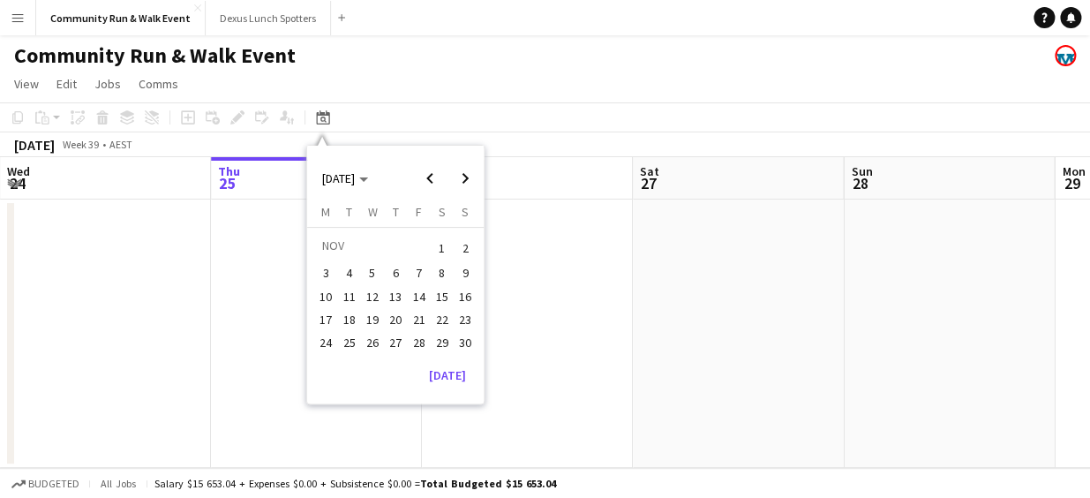
click at [462, 297] on span "16" at bounding box center [465, 296] width 21 height 21
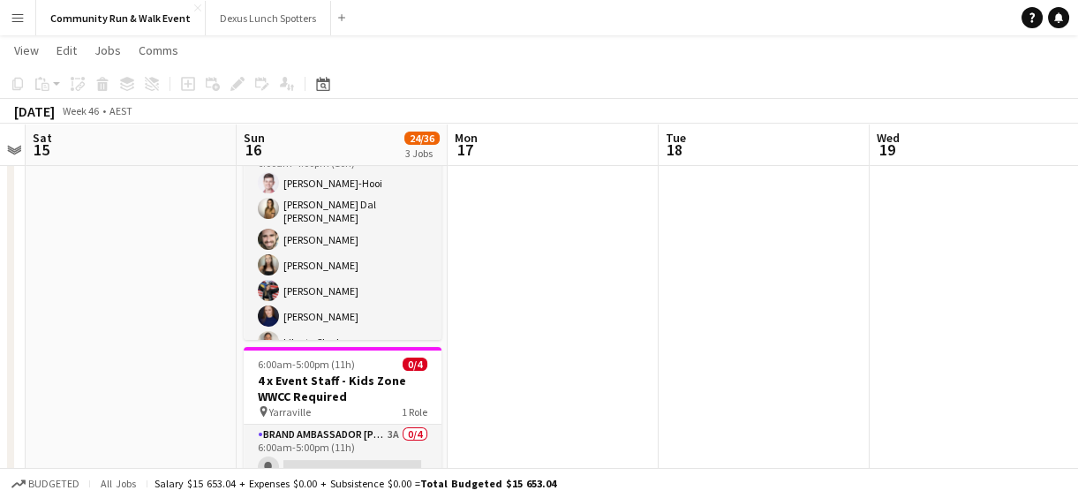
scroll to position [295, 0]
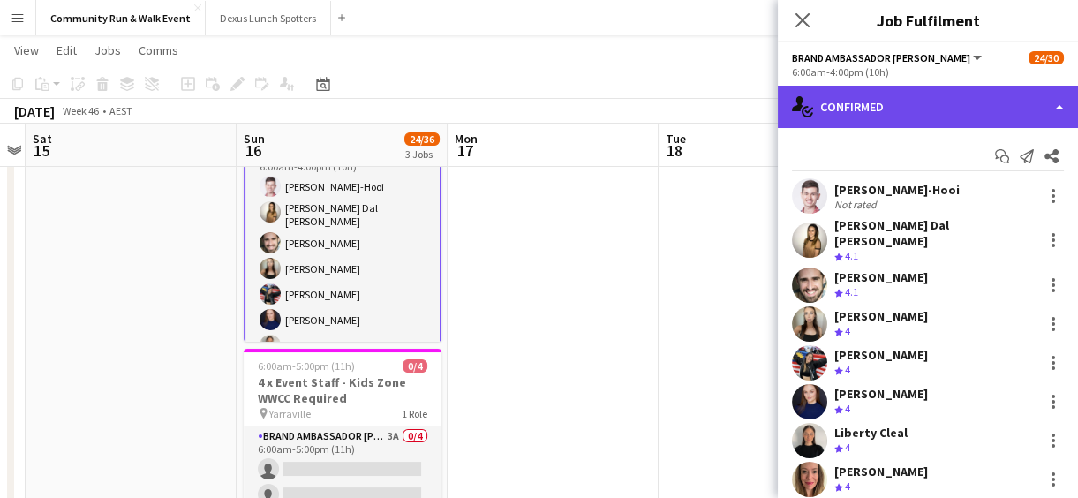
click at [843, 107] on div "single-neutral-actions-check-2 Confirmed" at bounding box center [928, 107] width 300 height 42
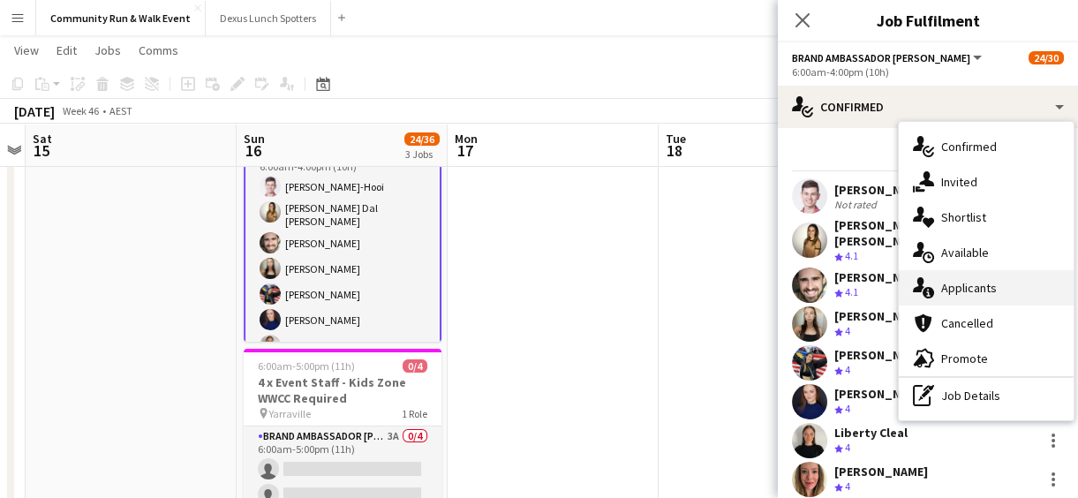
click at [977, 280] on span "Applicants" at bounding box center [969, 288] width 56 height 16
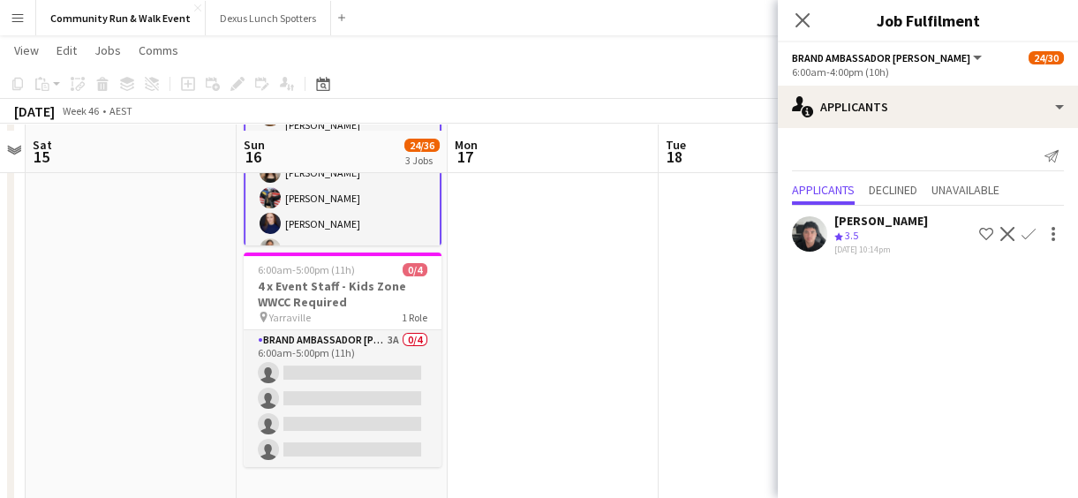
scroll to position [397, 0]
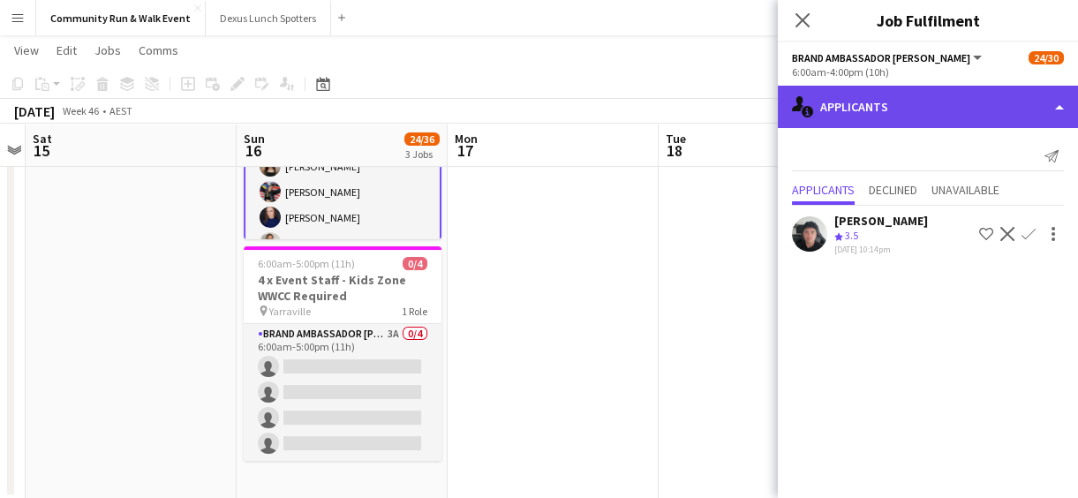
click at [831, 93] on div "single-neutral-actions-information Applicants" at bounding box center [928, 107] width 300 height 42
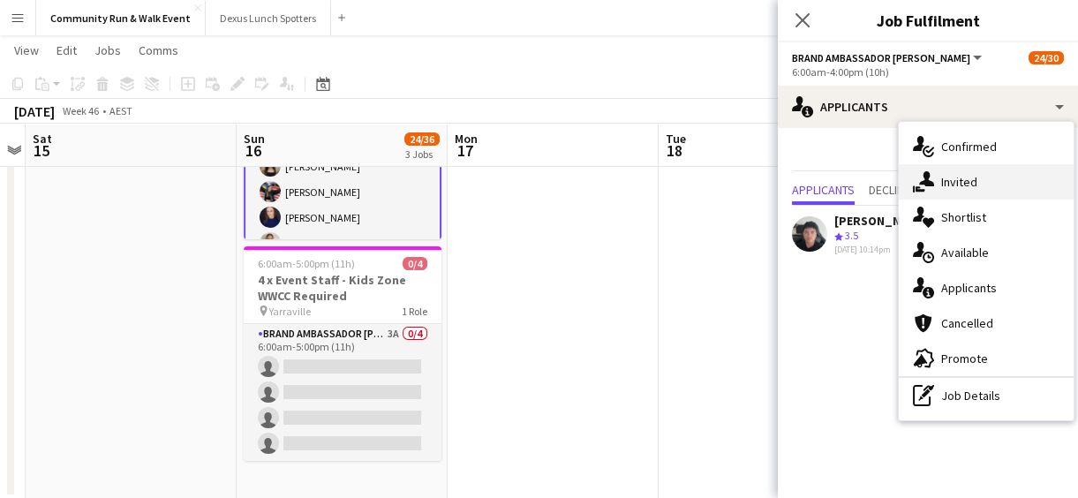
click at [930, 181] on icon at bounding box center [926, 178] width 15 height 15
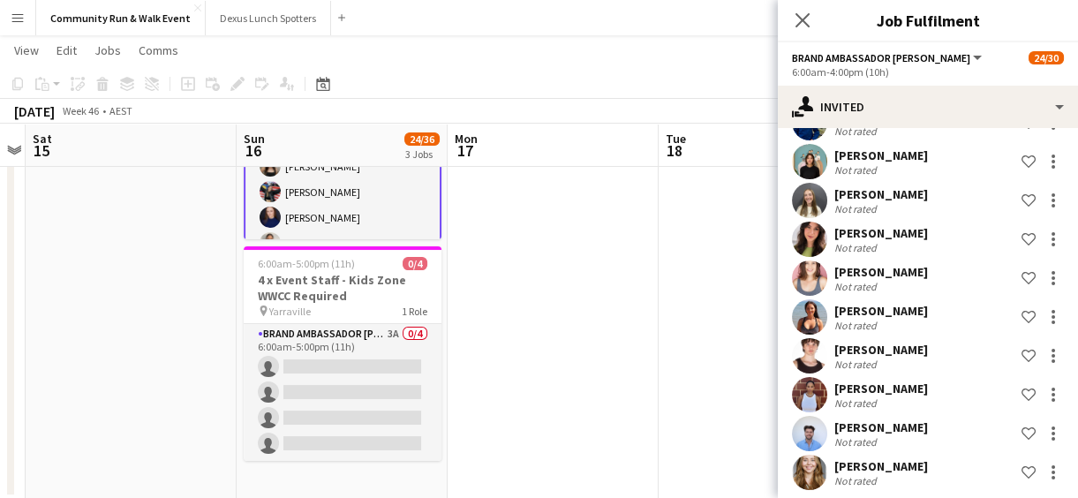
scroll to position [291, 0]
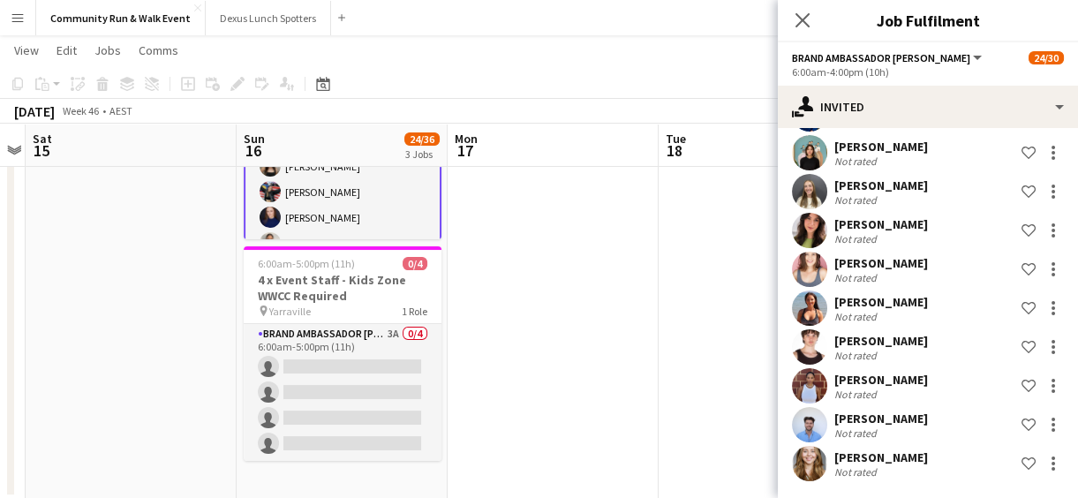
click at [663, 147] on span "18" at bounding box center [674, 150] width 23 height 20
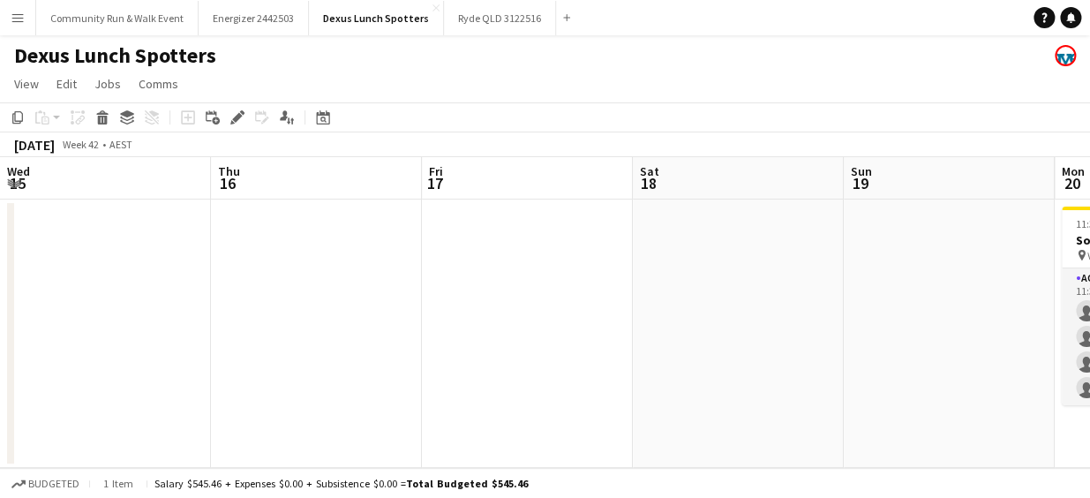
scroll to position [0, 705]
